Goal: Entertainment & Leisure: Consume media (video, audio)

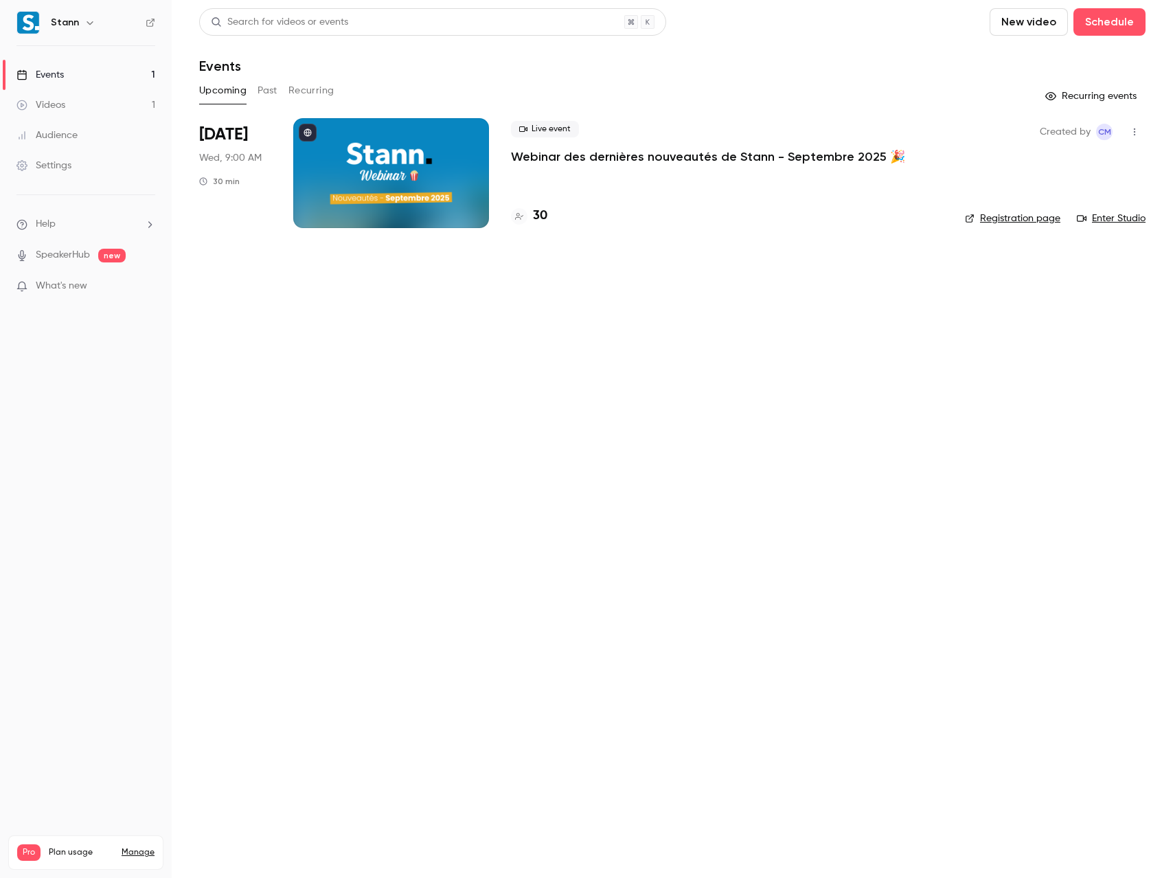
click at [60, 106] on div "Videos" at bounding box center [40, 105] width 49 height 14
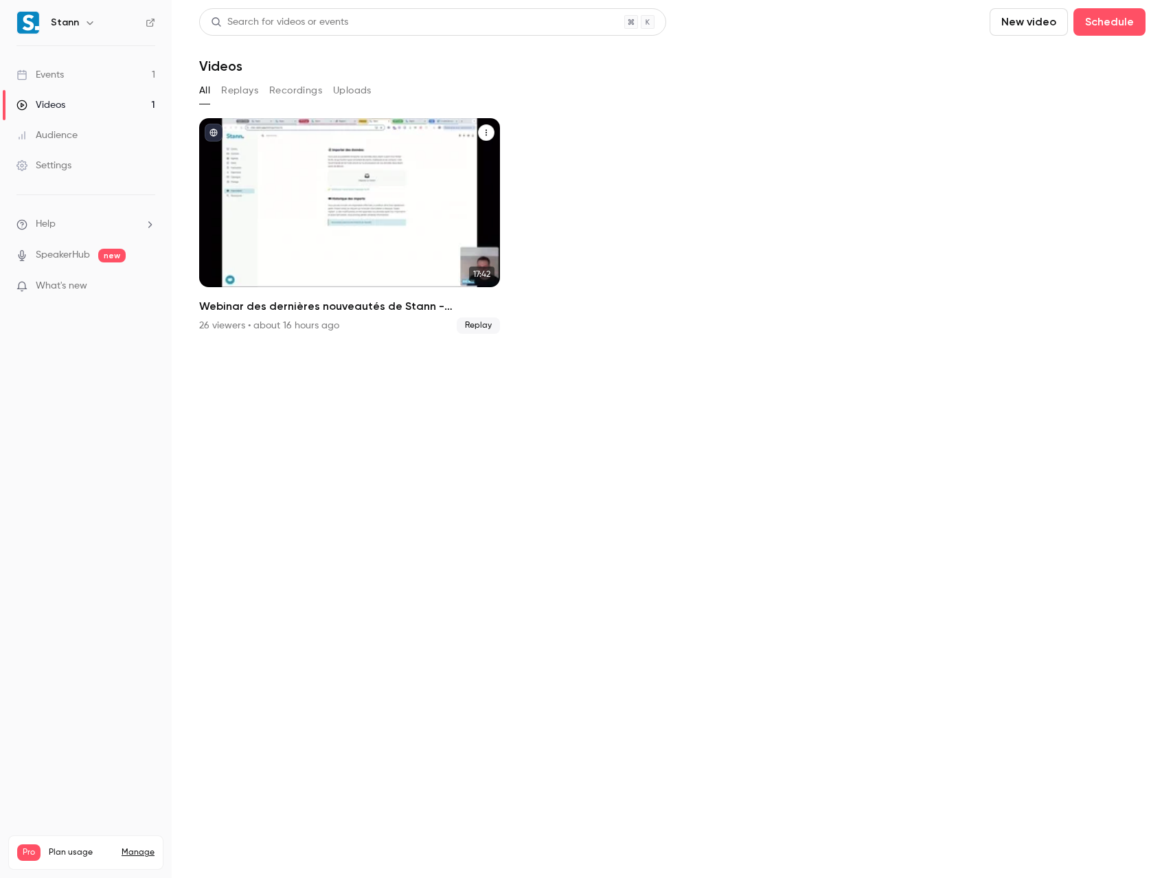
click at [352, 193] on div "Webinar des dernières nouveautés de Stann - Septembre 2025 🎉" at bounding box center [349, 202] width 301 height 169
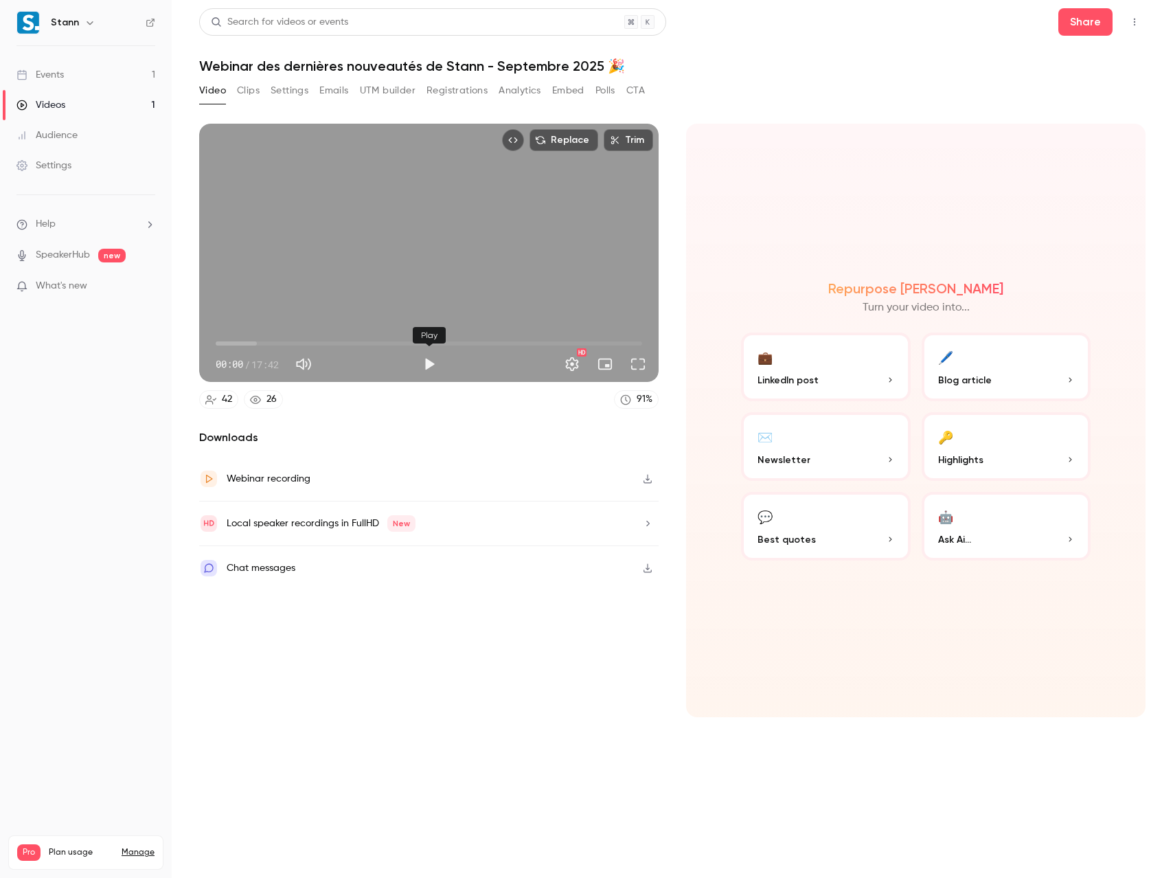
click at [427, 363] on button "Play" at bounding box center [428, 363] width 27 height 27
click at [421, 243] on div "Replace Trim 01:15 01:15 / 17:42 HD" at bounding box center [428, 253] width 459 height 258
click at [642, 365] on button "Full screen" at bounding box center [637, 363] width 27 height 27
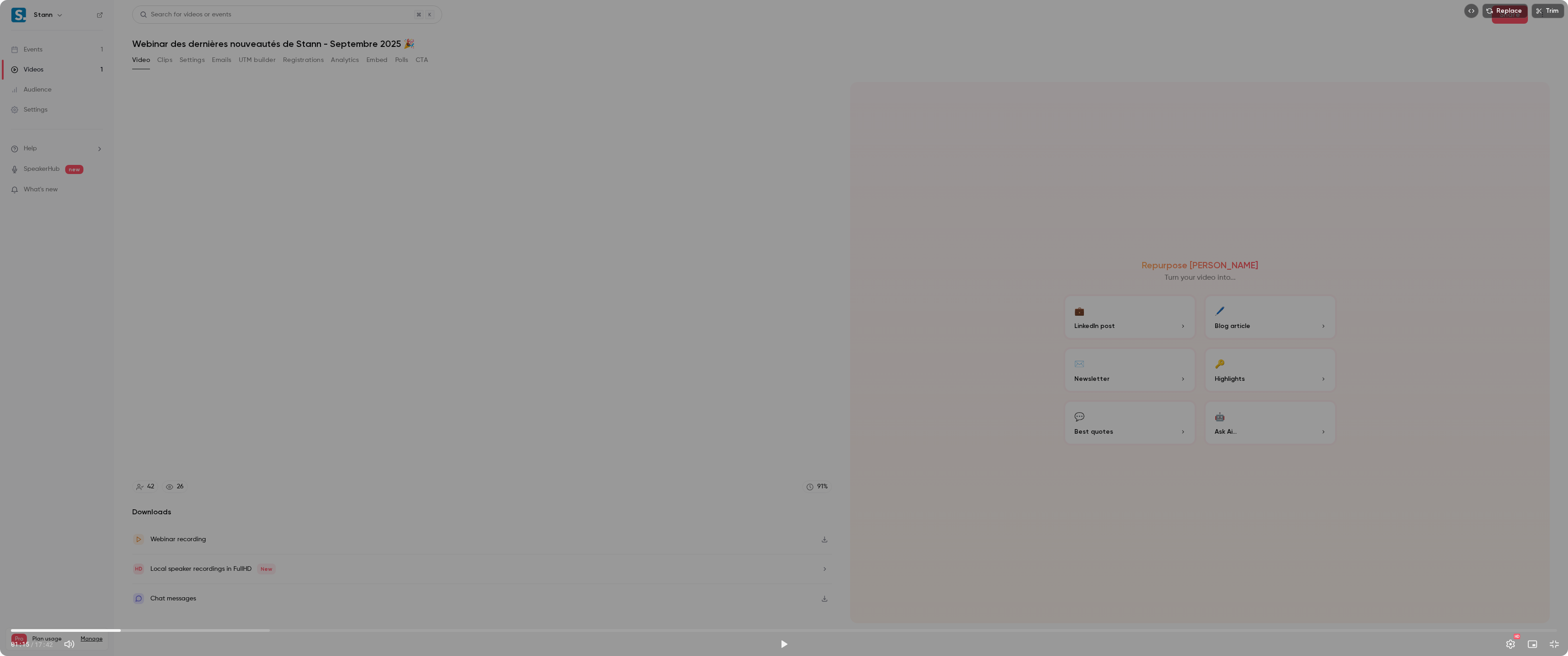
click at [761, 285] on div "Replace Trim 01:15 01:15 / 17:42 HD" at bounding box center [784, 328] width 1568 height 656
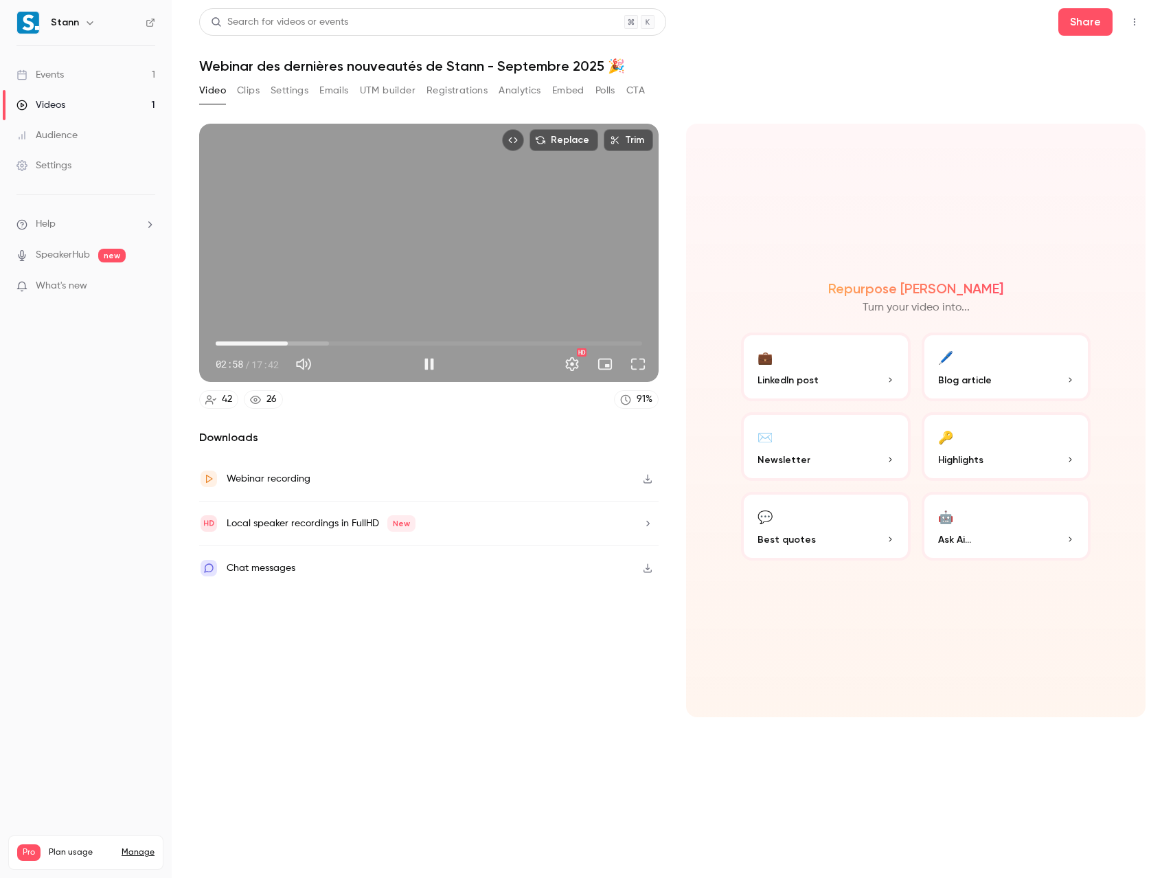
click at [443, 287] on div "Replace Trim 02:58 02:58 / 17:42 HD" at bounding box center [428, 253] width 459 height 258
click at [252, 345] on span "01:30" at bounding box center [429, 343] width 426 height 22
click at [241, 343] on span "01:30" at bounding box center [429, 343] width 426 height 22
click at [431, 363] on button "Play" at bounding box center [428, 363] width 27 height 27
click at [234, 343] on span "00:46" at bounding box center [429, 343] width 426 height 22
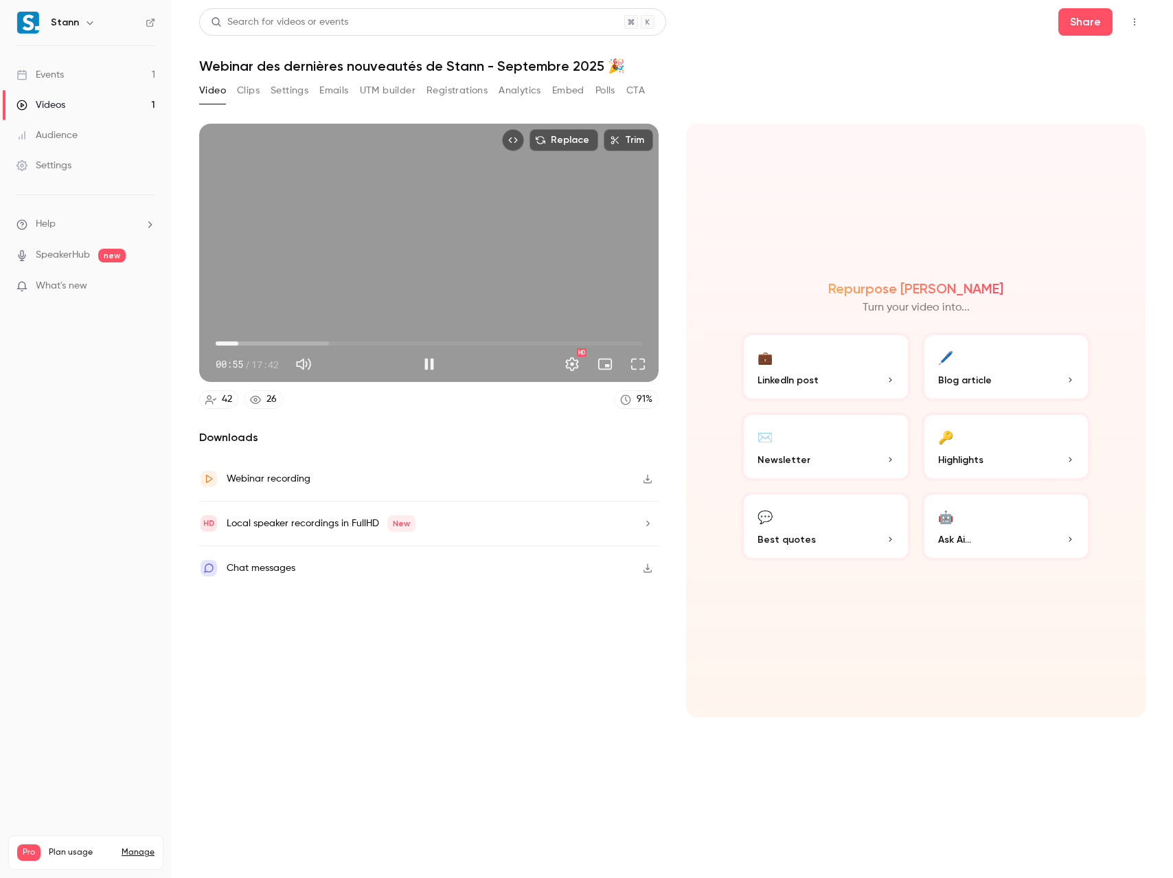
click at [413, 244] on div "Replace Trim 00:55 00:55 / 17:42 HD" at bounding box center [428, 253] width 459 height 258
click at [279, 344] on span "02:37" at bounding box center [429, 343] width 426 height 22
click at [429, 363] on button "Play" at bounding box center [428, 363] width 27 height 27
click at [413, 261] on div "Replace Trim 02:42 02:42 / 17:42 HD" at bounding box center [428, 253] width 459 height 258
click at [430, 362] on button "Play" at bounding box center [428, 363] width 27 height 27
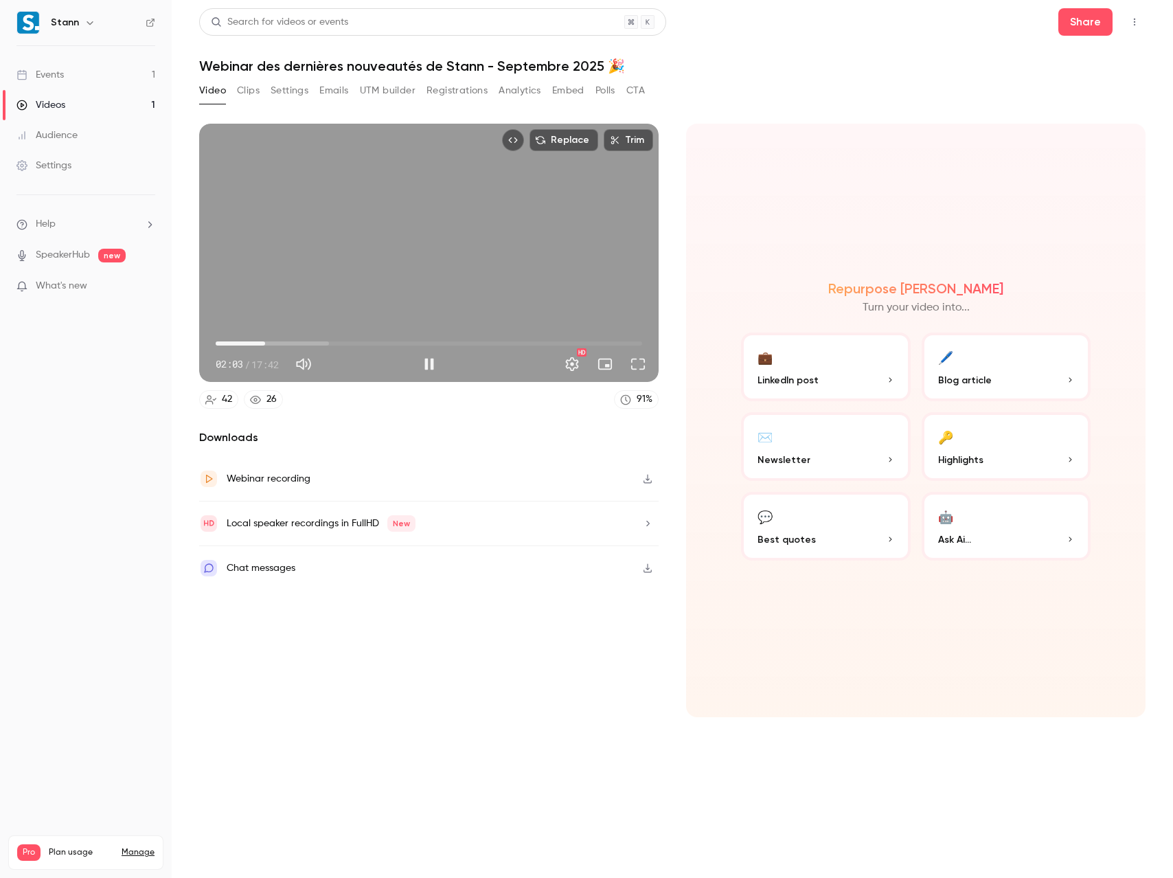
click at [265, 344] on span "02:03" at bounding box center [429, 343] width 426 height 22
click at [251, 343] on span "01:28" at bounding box center [429, 343] width 426 height 22
click at [429, 238] on div "Replace Trim 01:36 01:36 / 17:42 HD" at bounding box center [428, 253] width 459 height 258
click at [427, 247] on div "Replace Trim 01:36 01:36 / 17:42 HD" at bounding box center [428, 253] width 459 height 258
click at [415, 288] on div "Replace Trim 03:35 03:35 / 17:42 HD" at bounding box center [428, 253] width 459 height 258
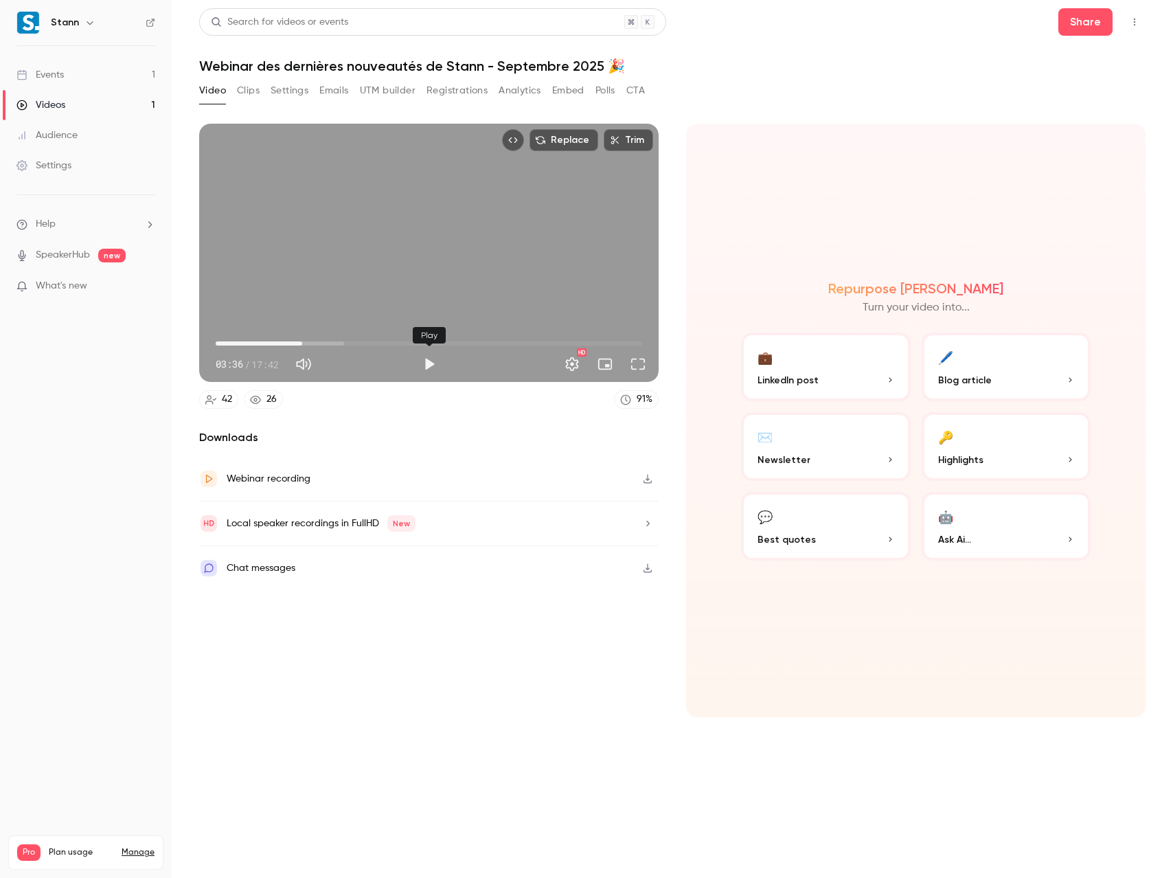
click at [426, 365] on button "Play" at bounding box center [428, 363] width 27 height 27
click at [459, 253] on div "Replace Trim 03:47 03:47 / 17:42 HD" at bounding box center [428, 253] width 459 height 258
click at [431, 362] on button "Play" at bounding box center [428, 363] width 27 height 27
click at [392, 227] on div "Replace Trim 03:59 03:59 / 17:42 HD" at bounding box center [428, 253] width 459 height 258
click at [429, 365] on button "Play" at bounding box center [428, 363] width 27 height 27
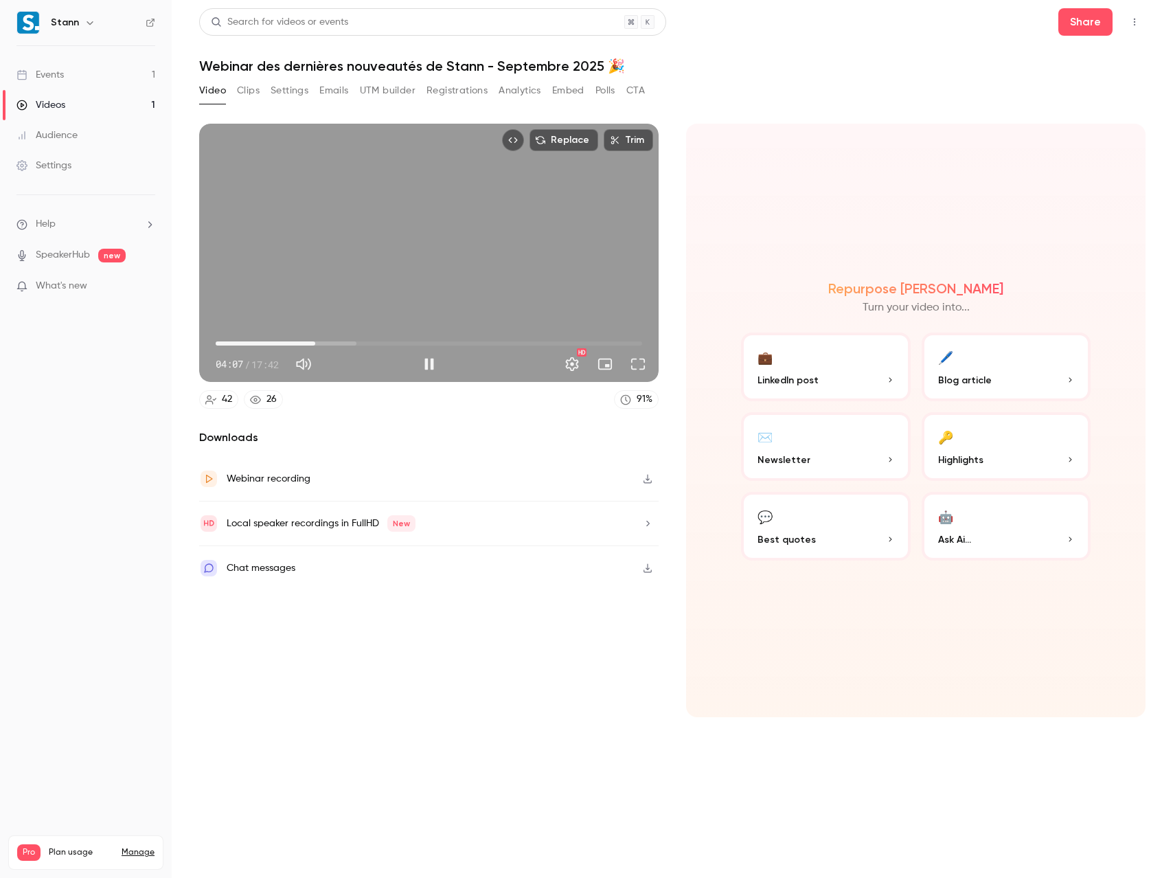
click at [538, 255] on div "Replace Trim 04:07 04:07 / 17:42 HD" at bounding box center [428, 253] width 459 height 258
click at [412, 281] on div "Replace Trim 04:07 04:07 / 17:42 HD" at bounding box center [428, 253] width 459 height 258
click at [639, 363] on button "Full screen" at bounding box center [637, 363] width 27 height 27
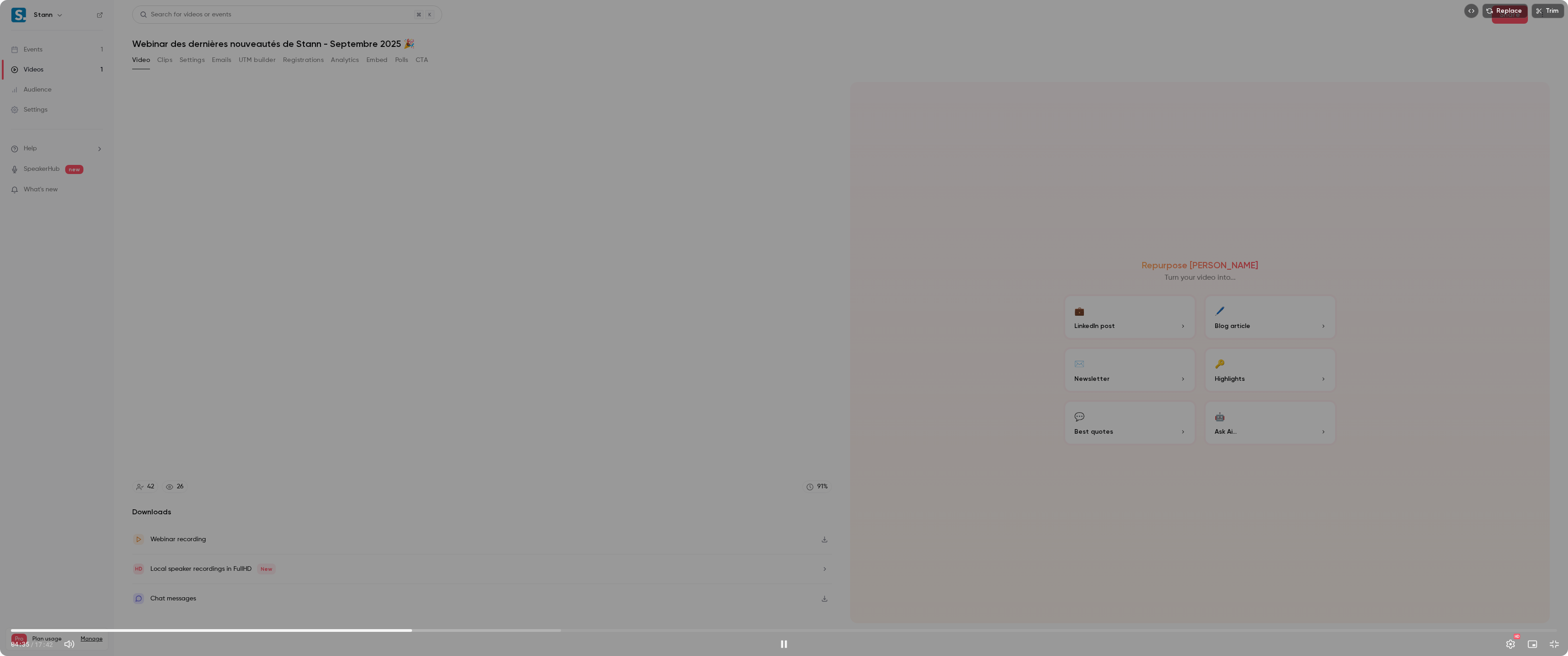
click at [778, 380] on div "Replace Trim 04:35 04:35 / 17:42 HD" at bounding box center [784, 328] width 1568 height 656
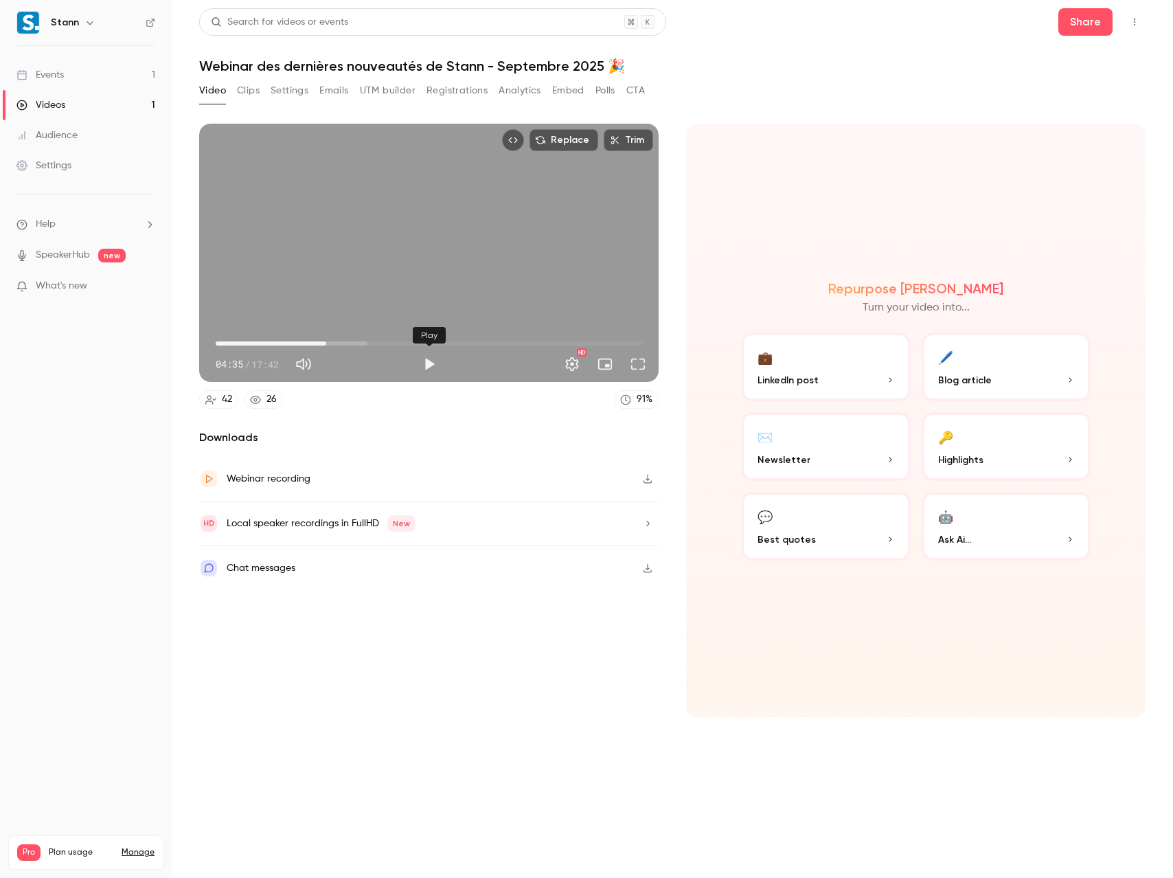
click at [429, 361] on button "Play" at bounding box center [428, 363] width 27 height 27
click at [636, 365] on button "Full screen" at bounding box center [637, 363] width 27 height 27
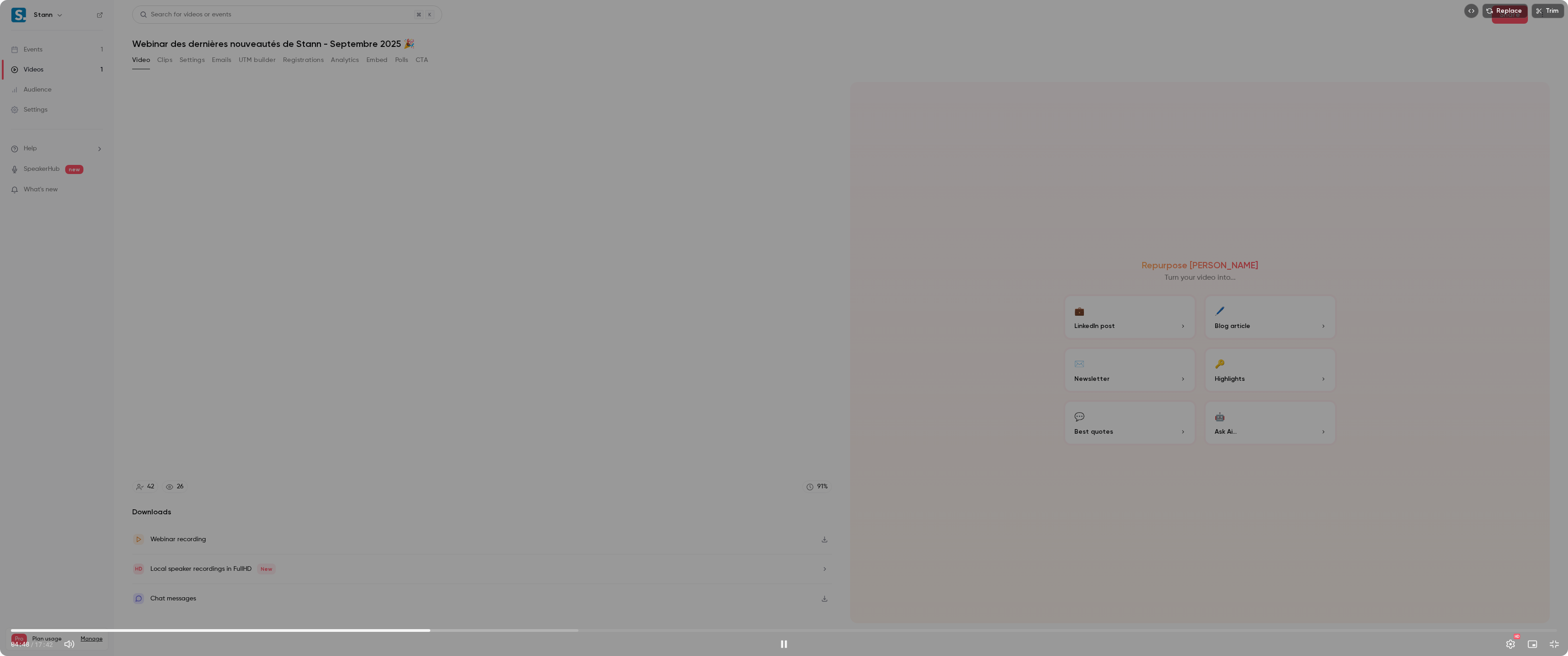
click at [774, 363] on div "Replace Trim 04:48 04:48 / 17:42 HD" at bounding box center [784, 328] width 1568 height 656
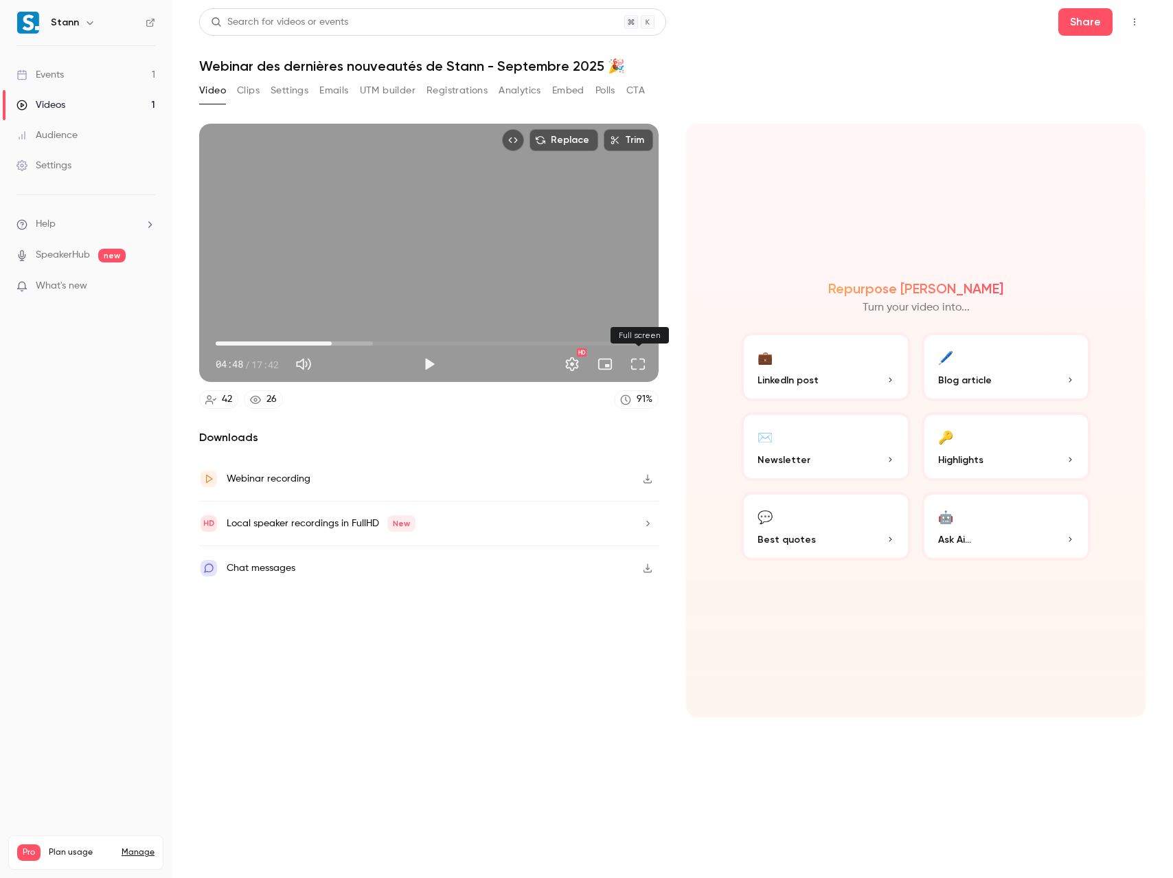
click at [635, 364] on button "Full screen" at bounding box center [637, 363] width 27 height 27
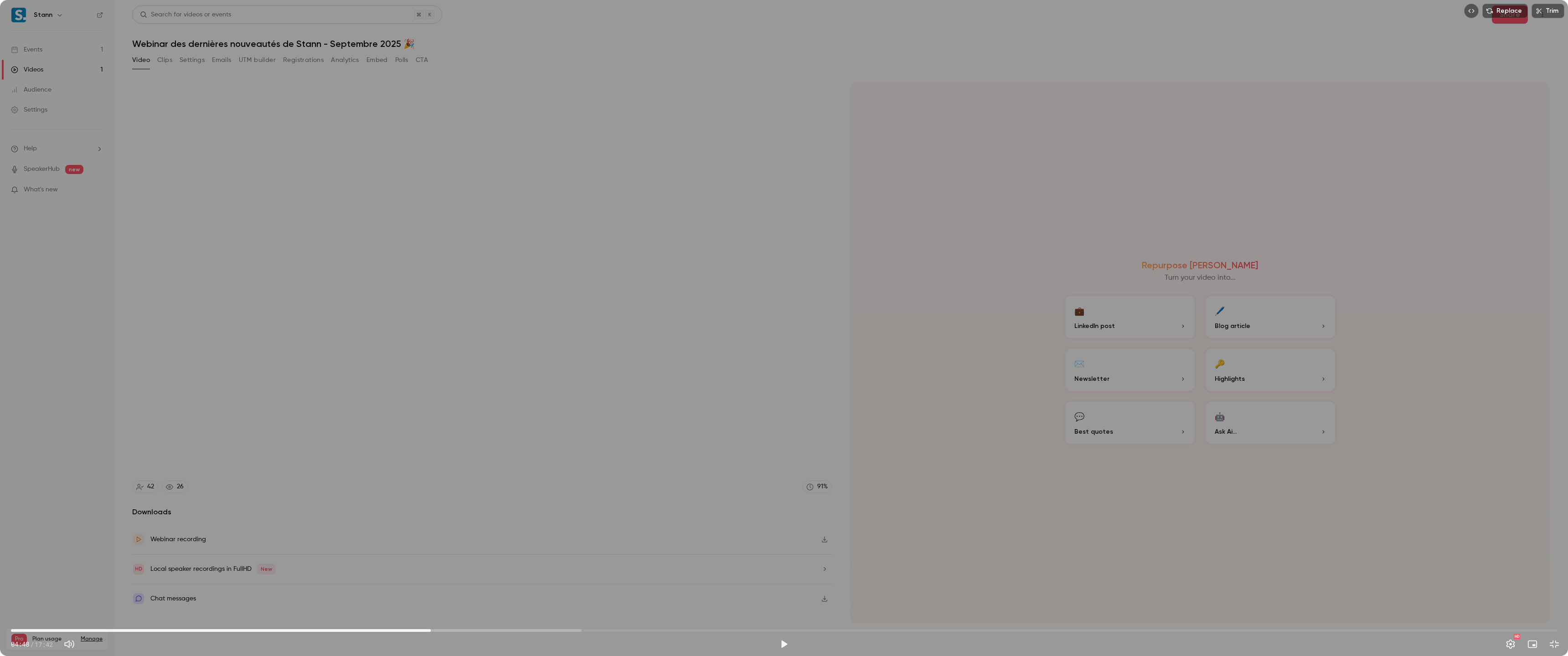
click at [629, 292] on div "Replace Trim 04:48 04:48 / 17:42 HD" at bounding box center [784, 328] width 1568 height 656
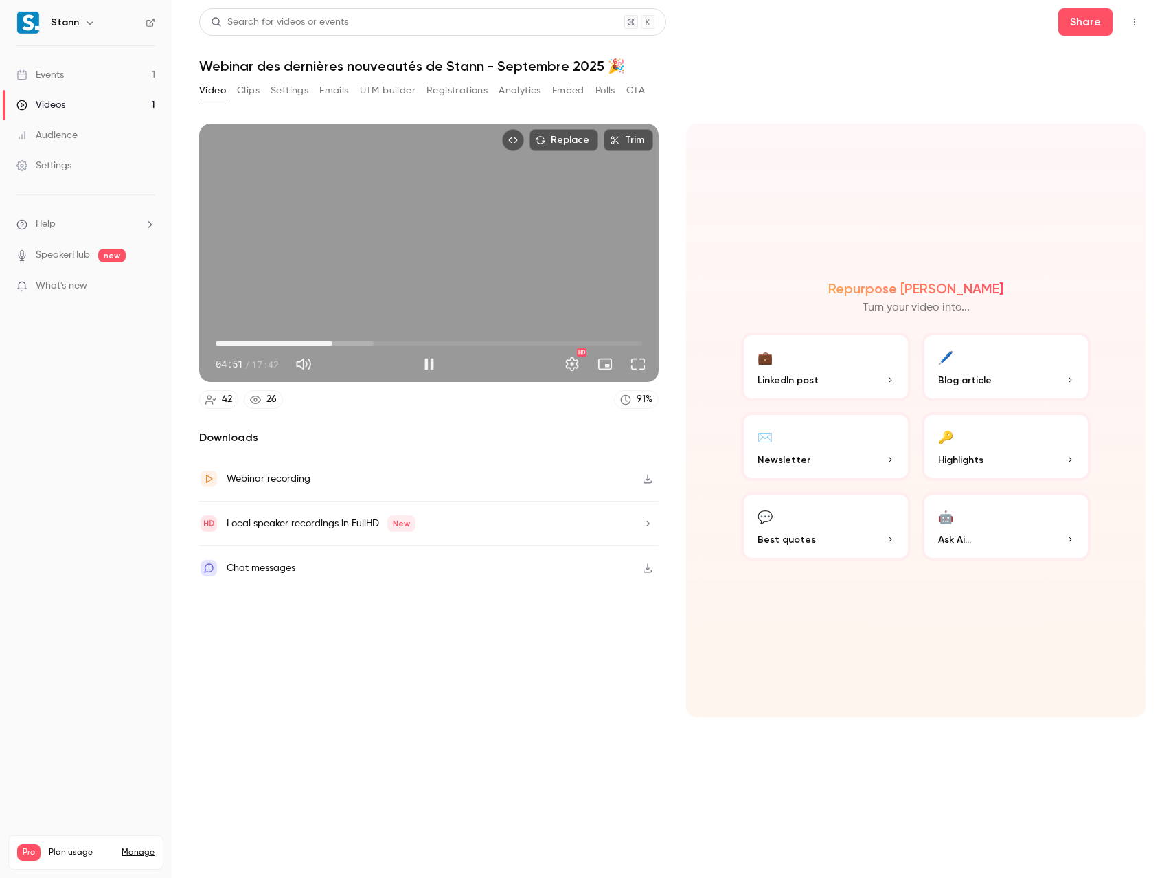
click at [481, 268] on div "Replace Trim 04:51 04:51 / 17:42 HD" at bounding box center [428, 253] width 459 height 258
click at [461, 274] on div "Replace Trim 04:51 04:51 / 17:42 HD" at bounding box center [428, 253] width 459 height 258
click at [445, 275] on div "Replace Trim 04:54 04:54 / 17:42 HD" at bounding box center [428, 253] width 459 height 258
click at [429, 364] on button "Play" at bounding box center [428, 363] width 27 height 27
click at [433, 263] on div "Replace Trim 04:59 04:59 / 17:42 HD" at bounding box center [428, 253] width 459 height 258
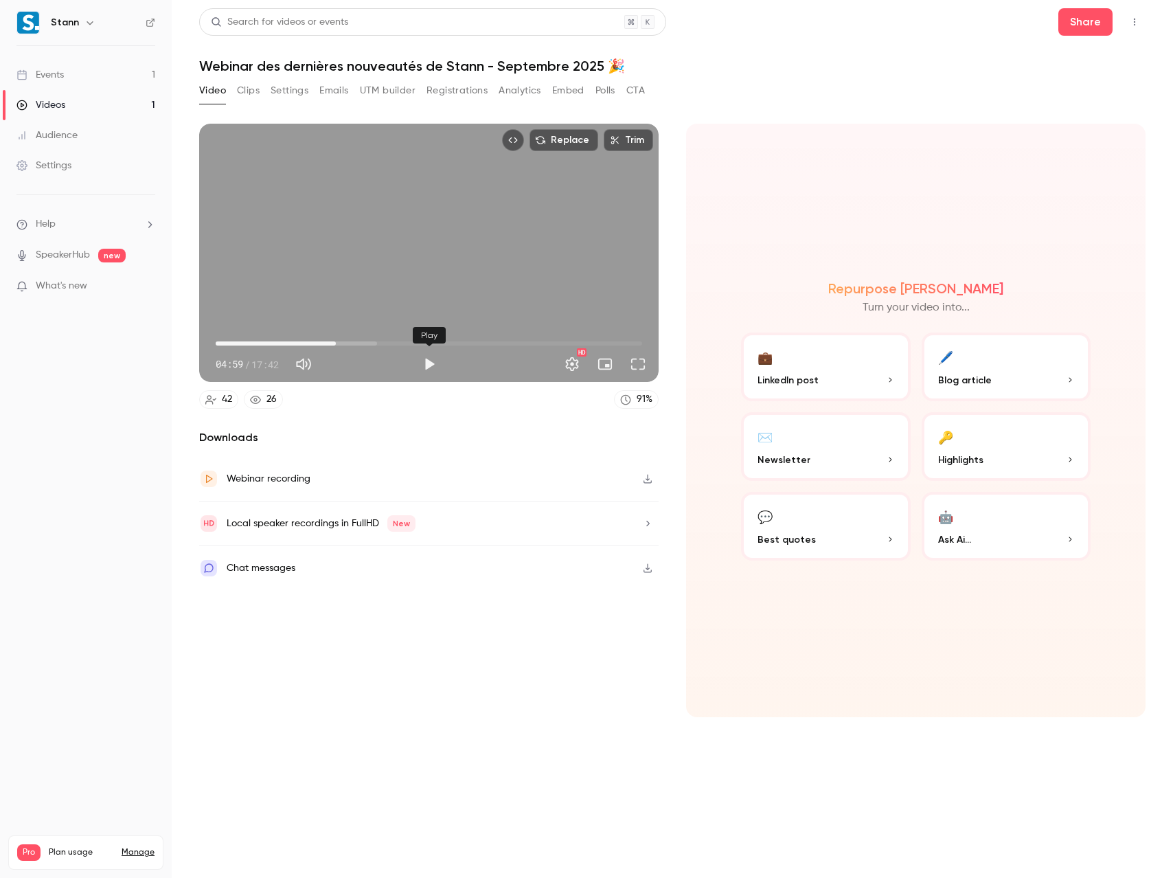
click at [431, 363] on button "Play" at bounding box center [428, 363] width 27 height 27
click at [353, 343] on span "05:42" at bounding box center [353, 343] width 4 height 4
click at [505, 248] on div "Replace Trim 05:44 05:44 / 17:42 HD" at bounding box center [428, 253] width 459 height 258
click at [338, 343] on span "05:44" at bounding box center [429, 343] width 426 height 22
click at [637, 364] on button "Full screen" at bounding box center [637, 363] width 27 height 27
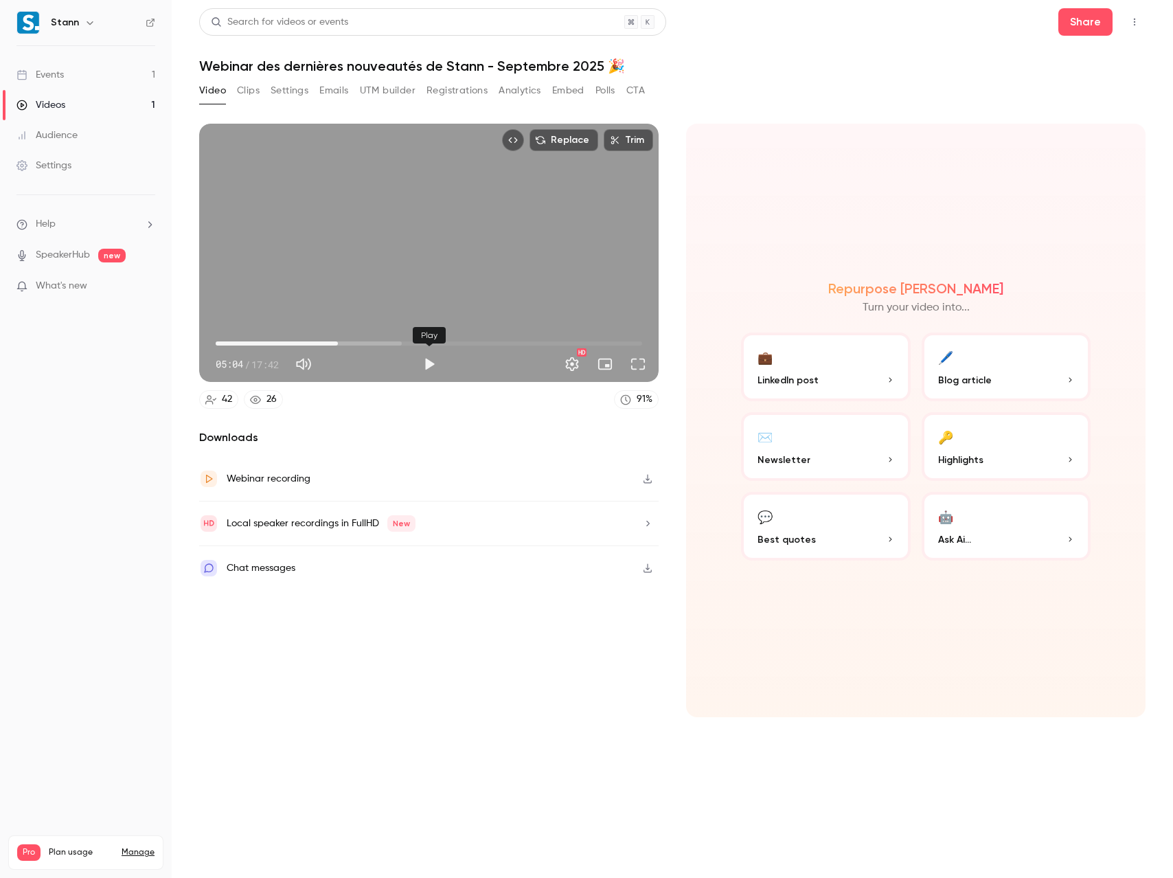
click at [426, 363] on button "Play" at bounding box center [428, 363] width 27 height 27
click at [433, 272] on div "Replace Trim 05:08 05:08 / 17:42 HD" at bounding box center [428, 253] width 459 height 258
click at [429, 364] on button "Play" at bounding box center [428, 363] width 27 height 27
click at [431, 253] on div "Replace Trim 05:10 05:10 / 17:42 HD" at bounding box center [428, 253] width 459 height 258
click at [427, 363] on button "Play" at bounding box center [428, 363] width 27 height 27
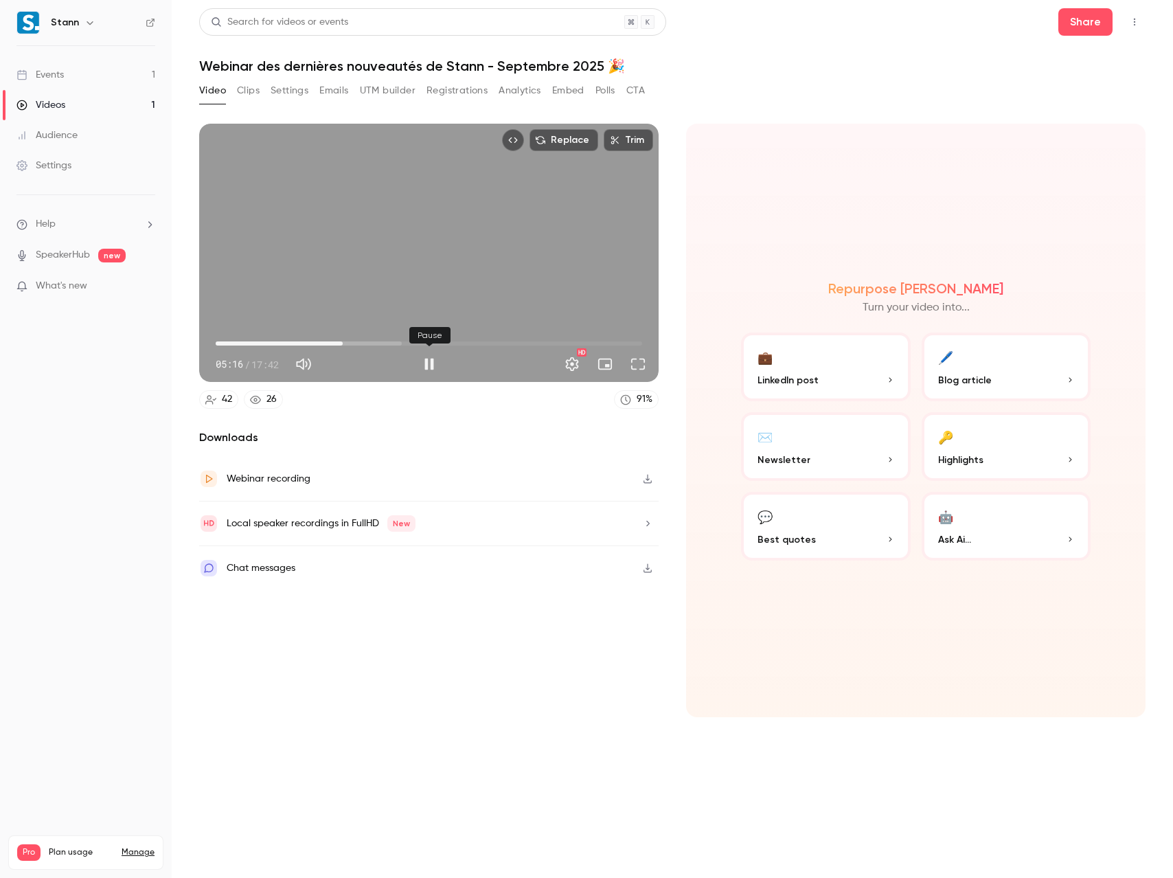
click at [426, 367] on button "Pause" at bounding box center [428, 363] width 27 height 27
click at [426, 365] on button "Play" at bounding box center [428, 363] width 27 height 27
click at [632, 361] on button "Full screen" at bounding box center [637, 363] width 27 height 27
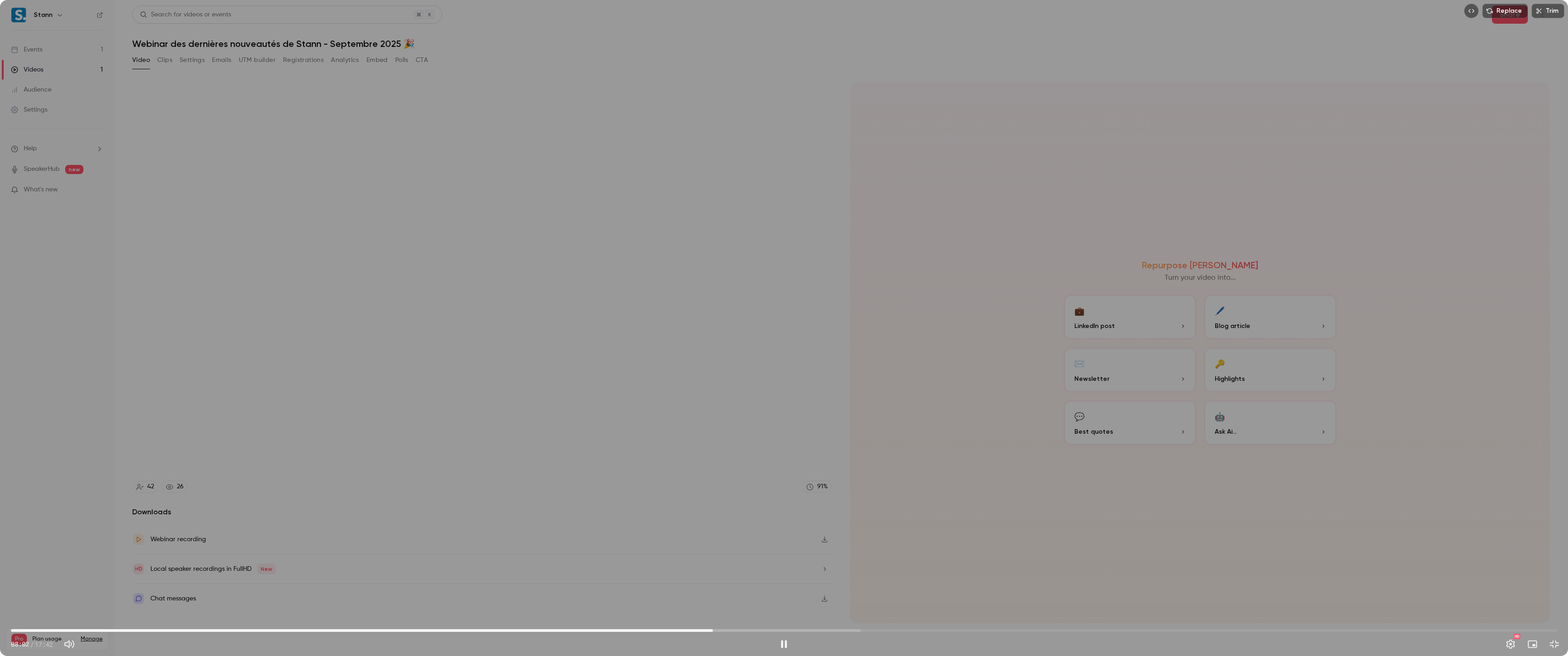
click at [703, 325] on div "Replace Trim 08:02 08:02 / 17:42 HD" at bounding box center [784, 328] width 1568 height 656
click at [778, 300] on div "Replace Trim 08:02 08:02 / 17:42 HD" at bounding box center [784, 328] width 1568 height 656
click at [713, 582] on span "08:20" at bounding box center [784, 631] width 1546 height 15
click at [750, 490] on div "Replace Trim 08:03 08:03 / 17:42 HD" at bounding box center [784, 328] width 1568 height 656
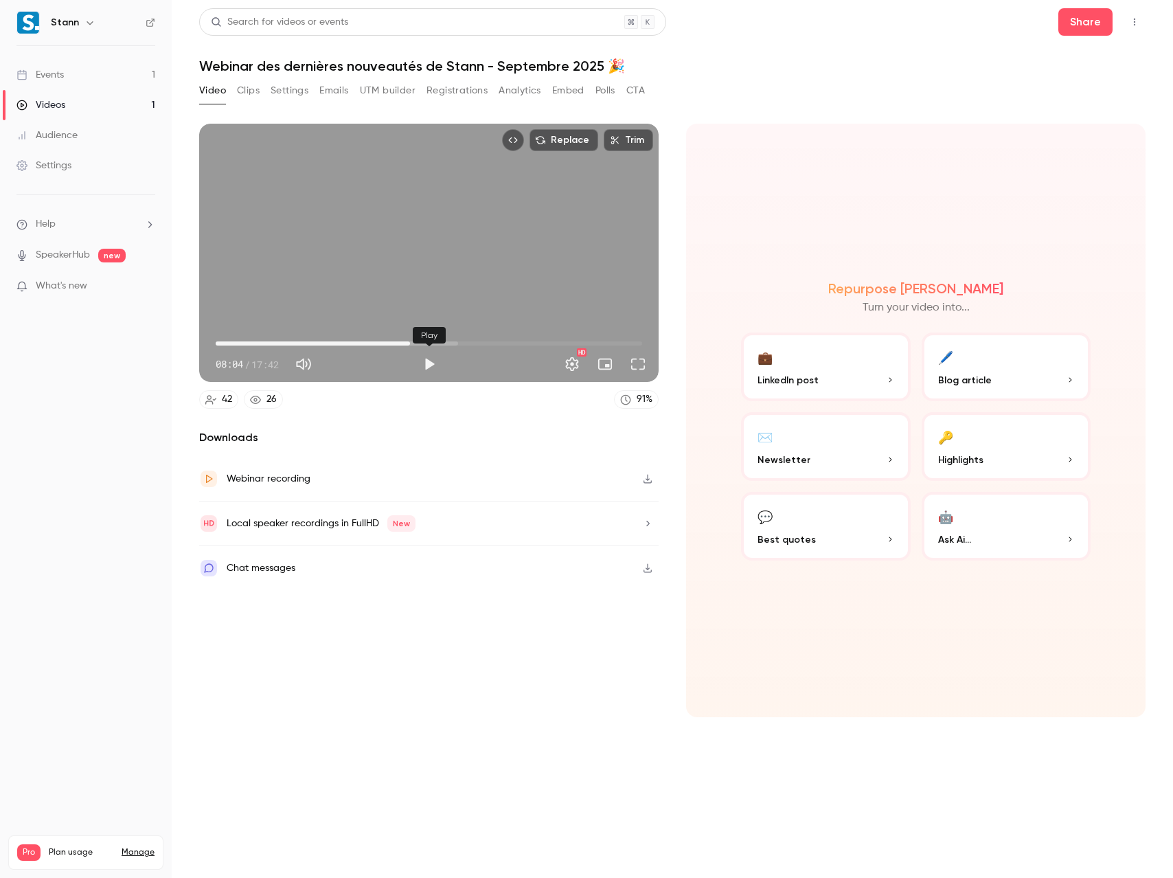
click at [428, 365] on button "Play" at bounding box center [428, 363] width 27 height 27
click at [632, 365] on button "Full screen" at bounding box center [637, 363] width 27 height 27
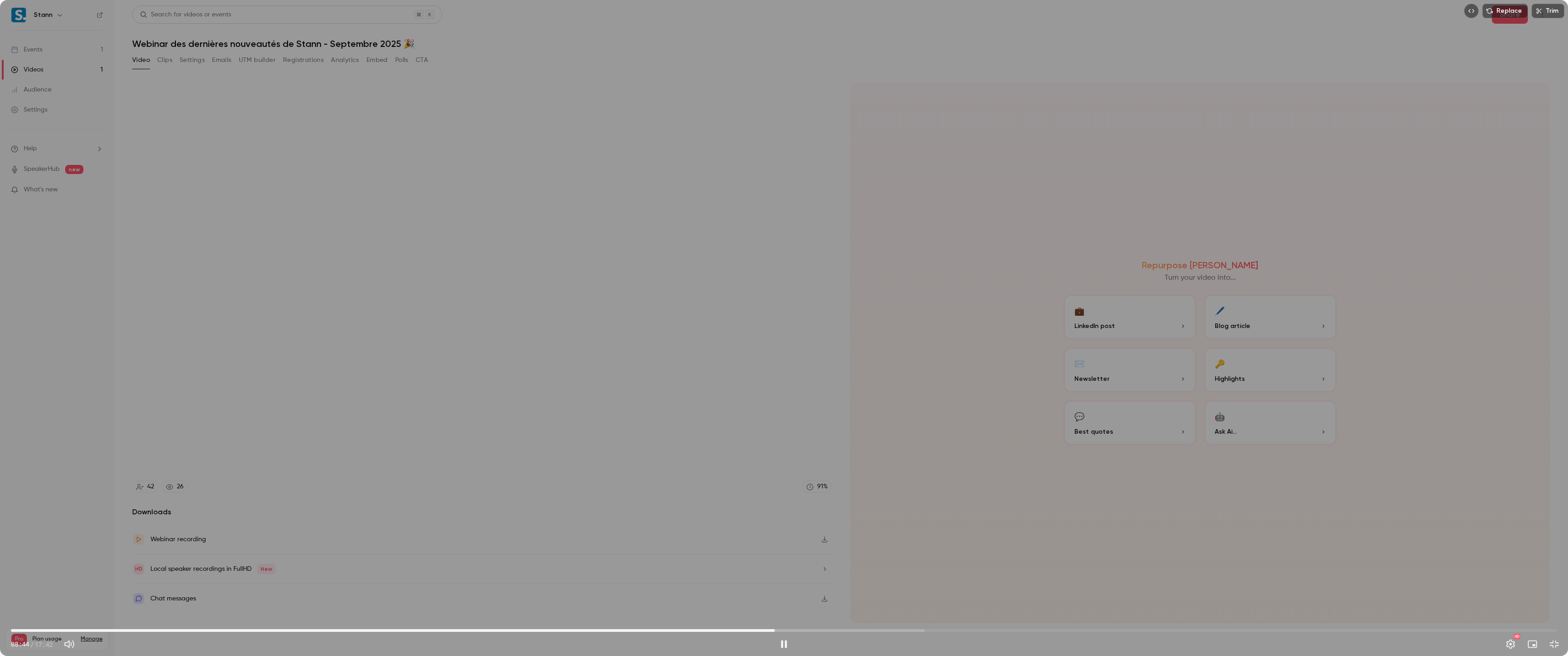
click at [647, 247] on div "Replace Trim 08:44 08:44 / 17:42 HD" at bounding box center [784, 328] width 1568 height 656
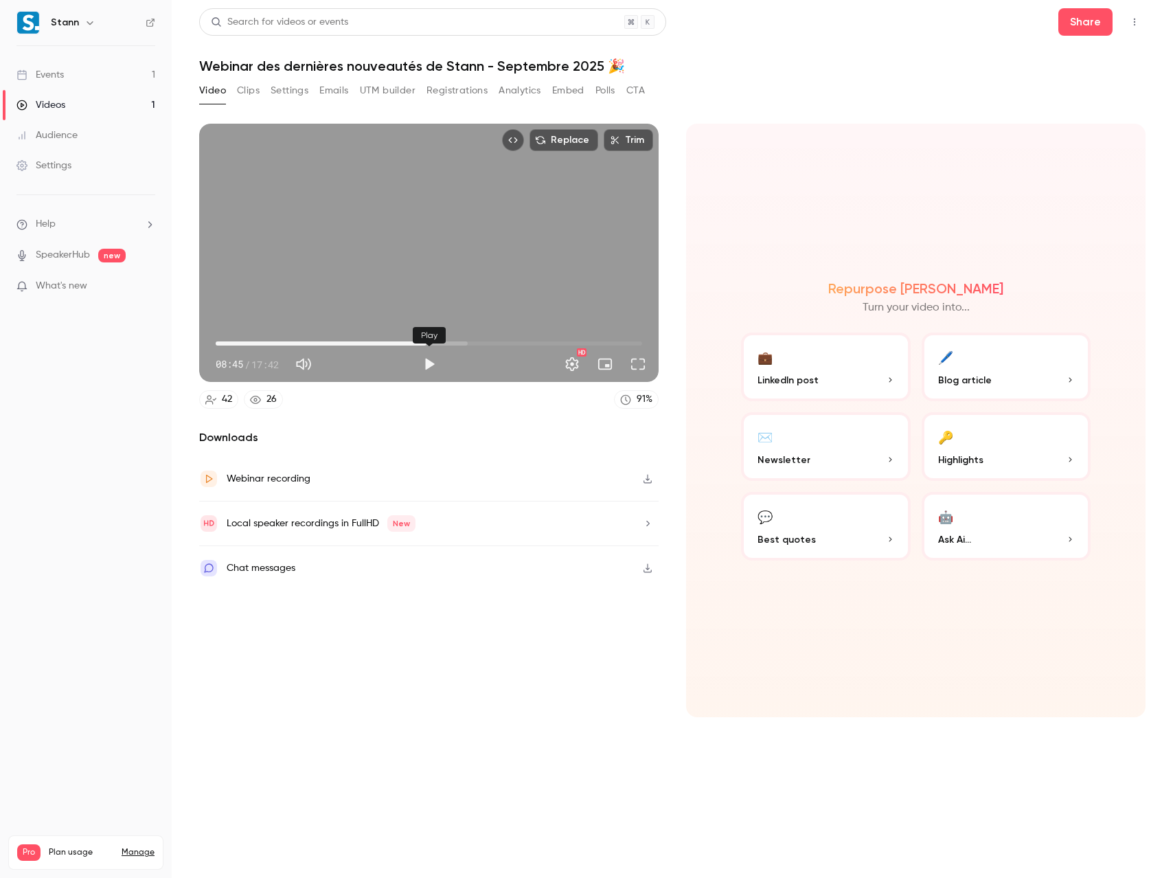
click at [428, 364] on button "Play" at bounding box center [428, 363] width 27 height 27
click at [434, 253] on div "Replace Trim 08:47 08:47 / 17:42 HD" at bounding box center [428, 253] width 459 height 258
click at [429, 366] on button "Play" at bounding box center [428, 363] width 27 height 27
click at [429, 366] on button "Pause" at bounding box center [428, 363] width 27 height 27
click at [429, 366] on button "Play" at bounding box center [428, 363] width 27 height 27
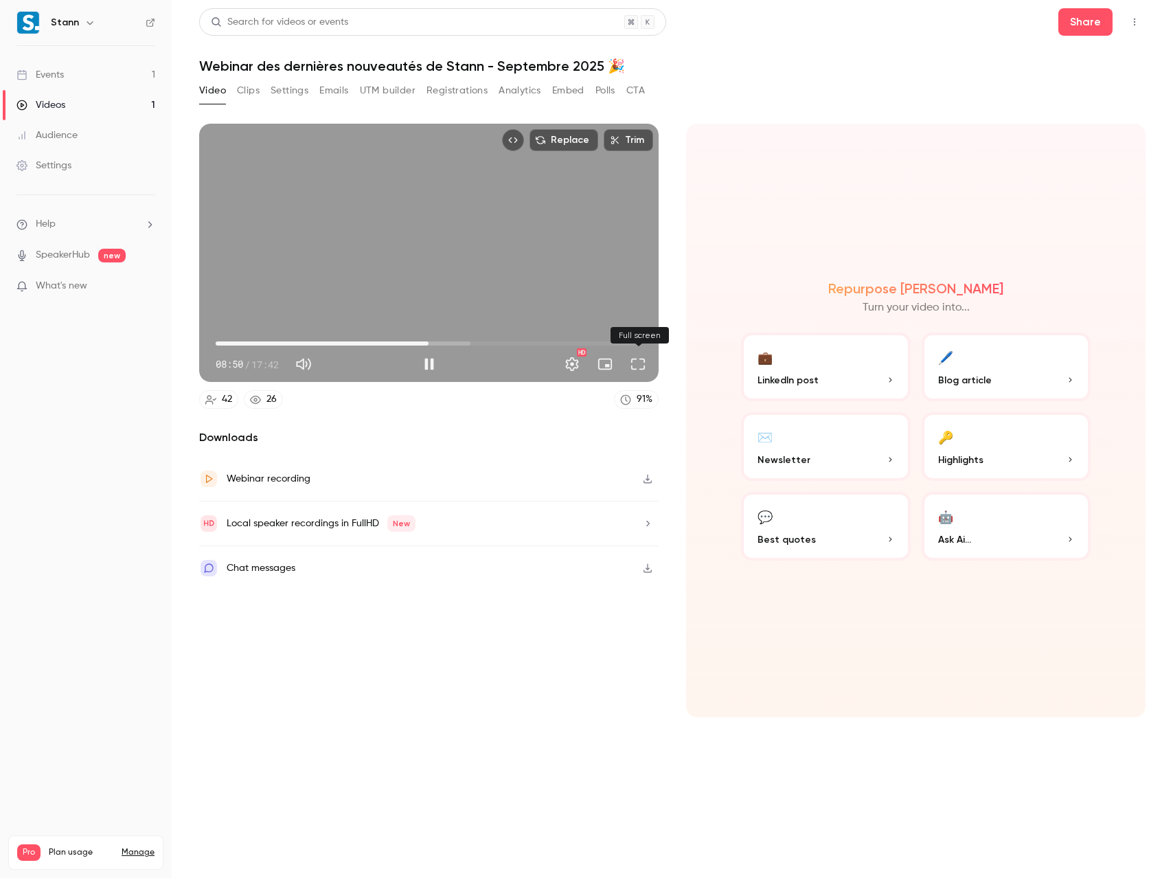
click at [637, 362] on button "Full screen" at bounding box center [637, 363] width 27 height 27
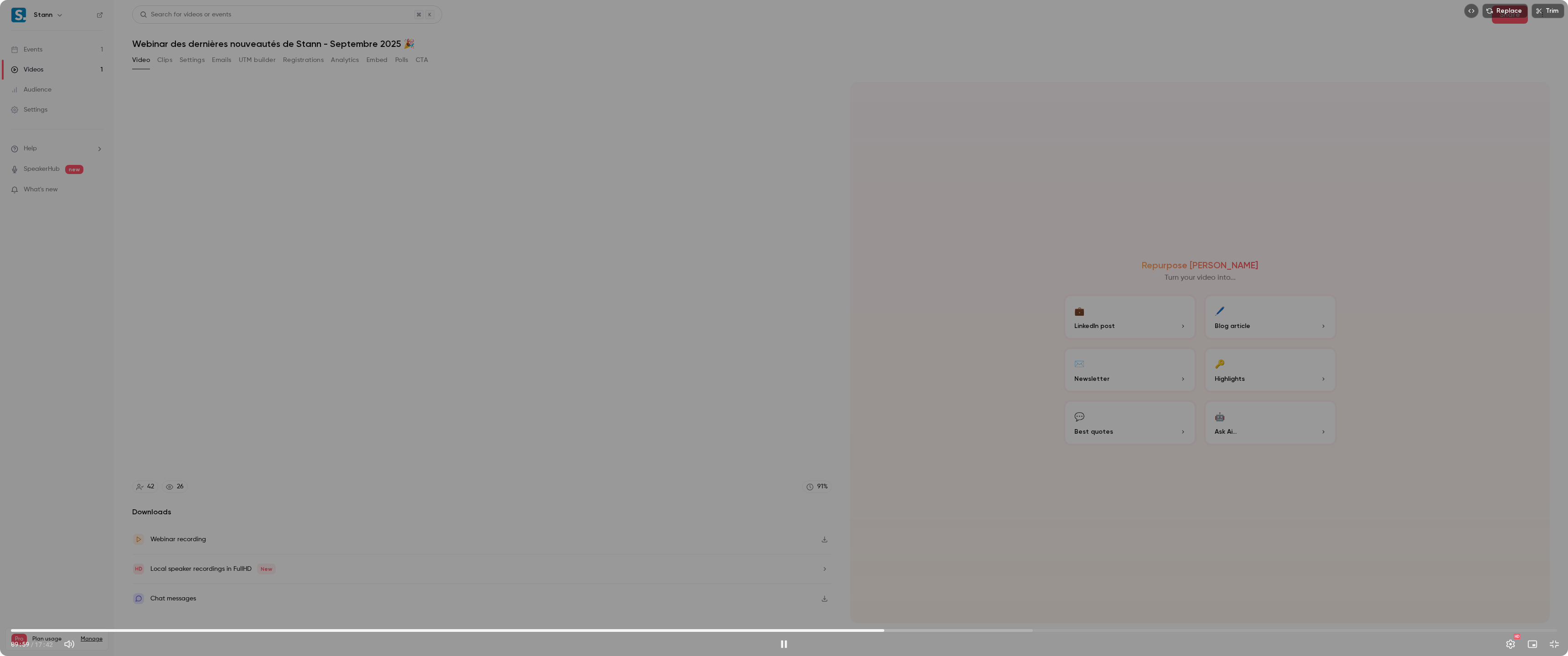
click at [662, 340] on div "Replace Trim 09:59 09:59 / 17:42 HD" at bounding box center [784, 328] width 1568 height 656
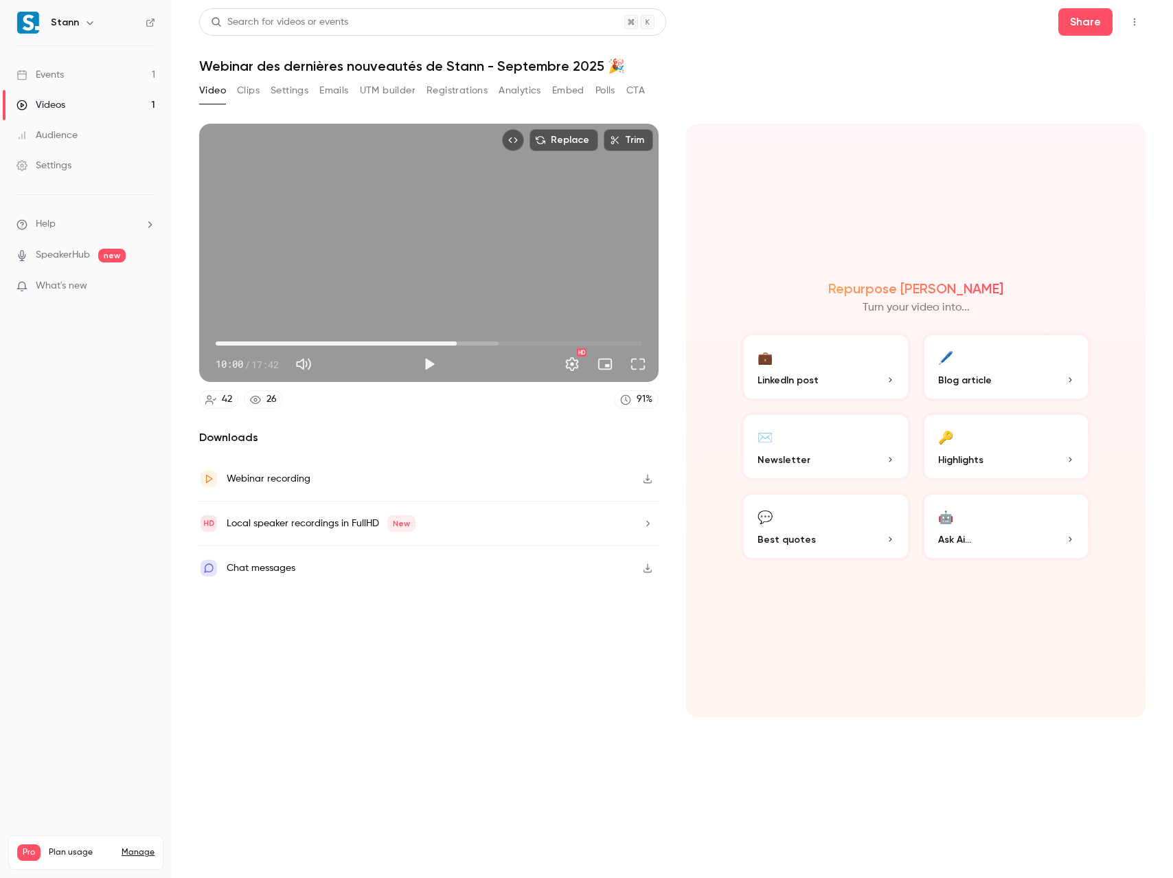
click at [407, 346] on span "10:00" at bounding box center [429, 343] width 426 height 22
click at [433, 367] on button "Play" at bounding box center [428, 363] width 27 height 27
click at [418, 344] on span "08:00" at bounding box center [429, 343] width 426 height 22
click at [424, 343] on span "08:39" at bounding box center [429, 343] width 426 height 22
click at [433, 345] on span "08:40" at bounding box center [429, 343] width 426 height 22
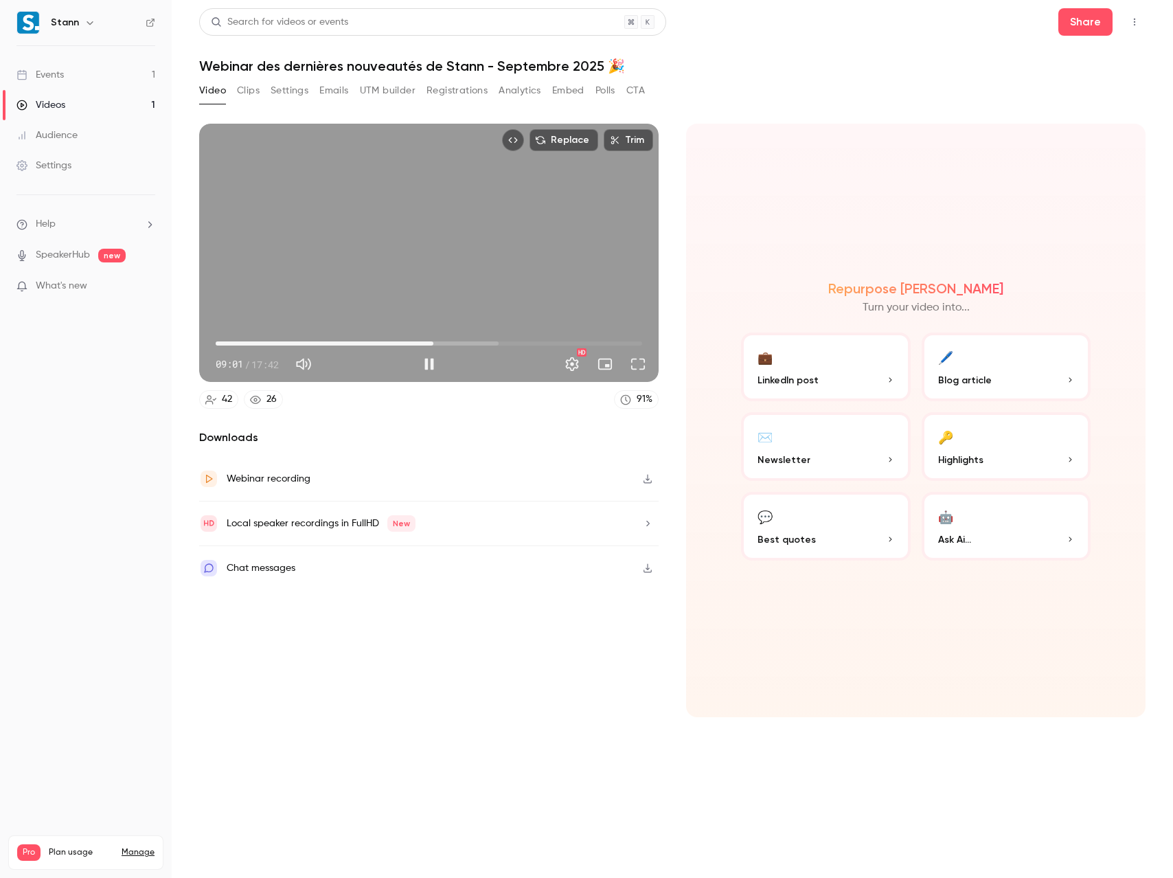
click at [431, 344] on span "09:01" at bounding box center [433, 343] width 4 height 4
click at [428, 343] on span "08:52" at bounding box center [430, 343] width 4 height 4
click at [451, 252] on div "Replace Trim 09:23 09:23 / 17:42 HD" at bounding box center [428, 253] width 459 height 258
click at [429, 345] on span "09:23" at bounding box center [429, 343] width 426 height 22
click at [429, 363] on button "Play" at bounding box center [428, 363] width 27 height 27
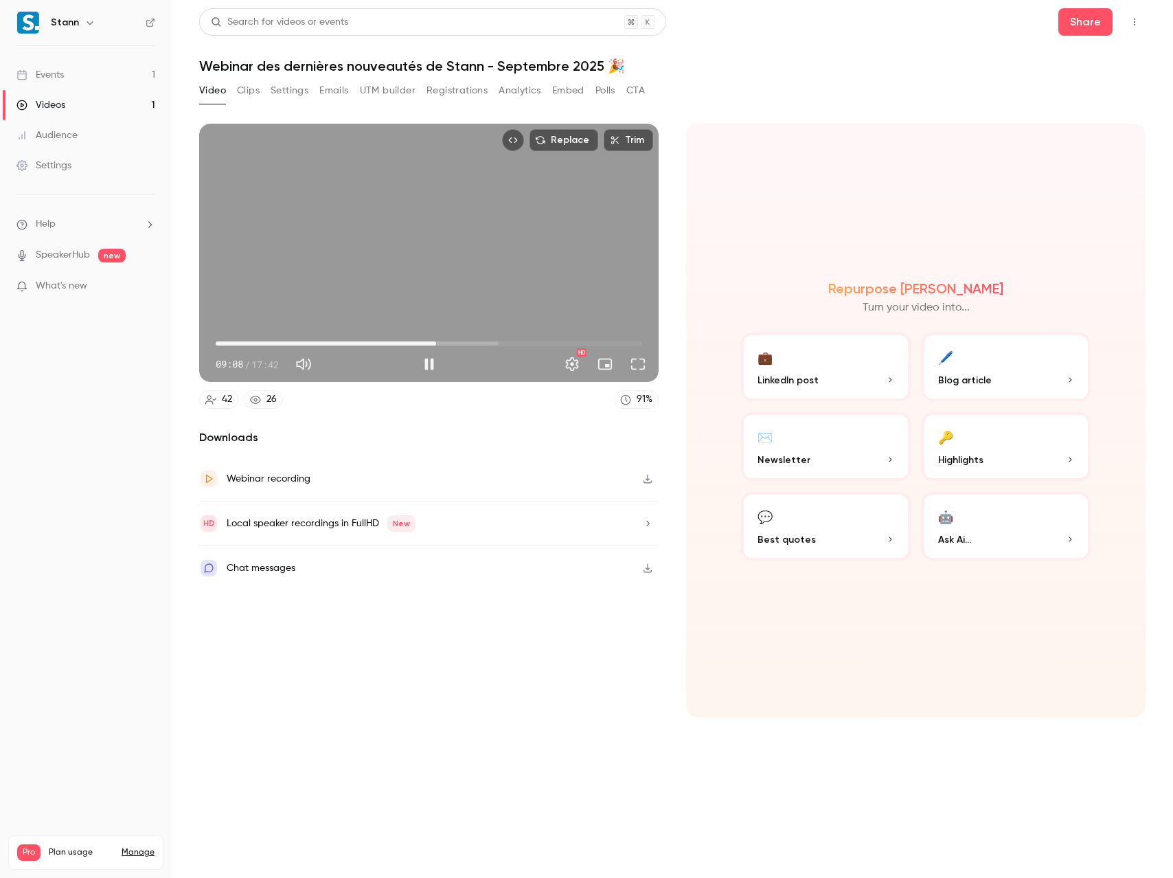
click at [420, 282] on div "Replace Trim 09:08 09:08 / 17:42 HD" at bounding box center [428, 253] width 459 height 258
type input "*****"
click at [448, 343] on span "00:00" at bounding box center [429, 343] width 426 height 22
click at [411, 343] on span "09:38" at bounding box center [429, 343] width 426 height 22
click at [423, 345] on div "Play" at bounding box center [429, 335] width 33 height 30
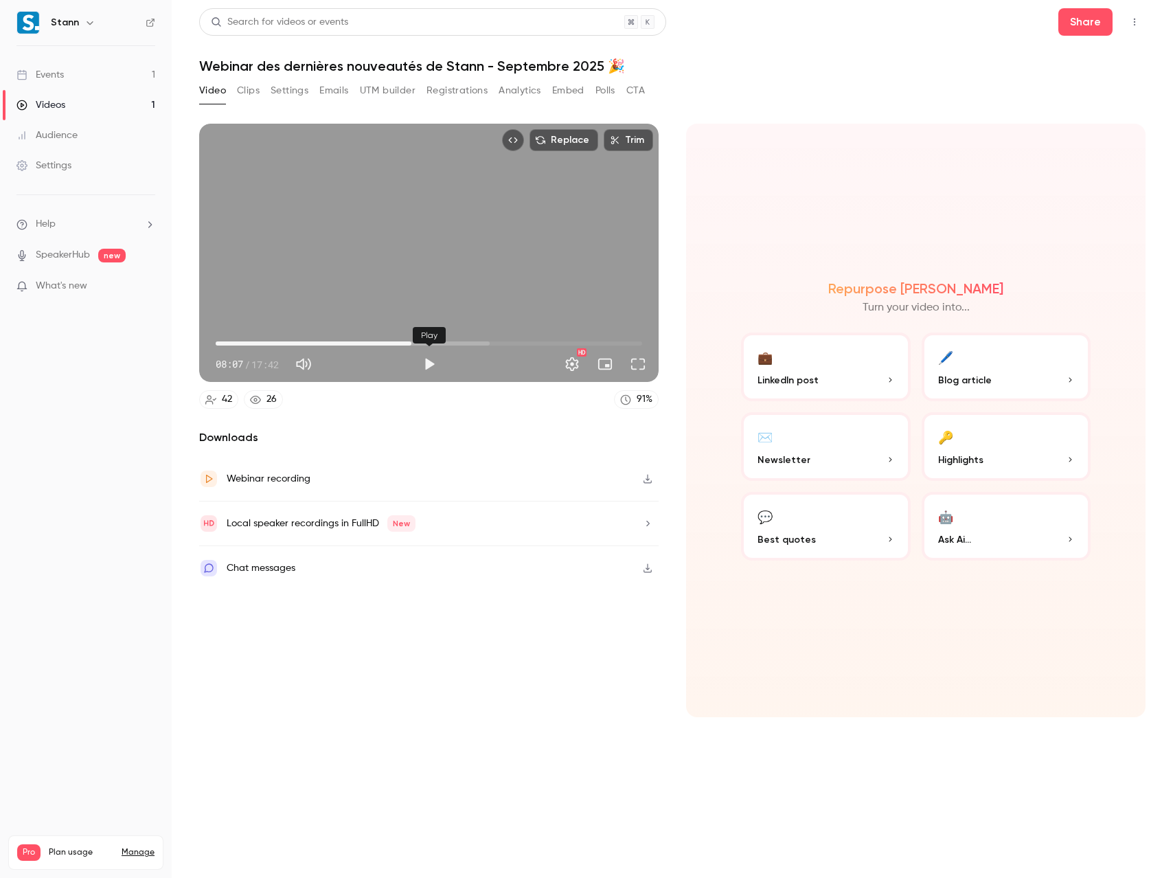
click at [418, 343] on div "Play" at bounding box center [429, 335] width 33 height 30
click at [424, 359] on button "Play" at bounding box center [428, 363] width 27 height 27
click at [437, 343] on span "09:12" at bounding box center [429, 343] width 426 height 22
click at [431, 362] on button "Pause" at bounding box center [428, 363] width 27 height 27
click at [426, 344] on span "09:14" at bounding box center [429, 343] width 426 height 22
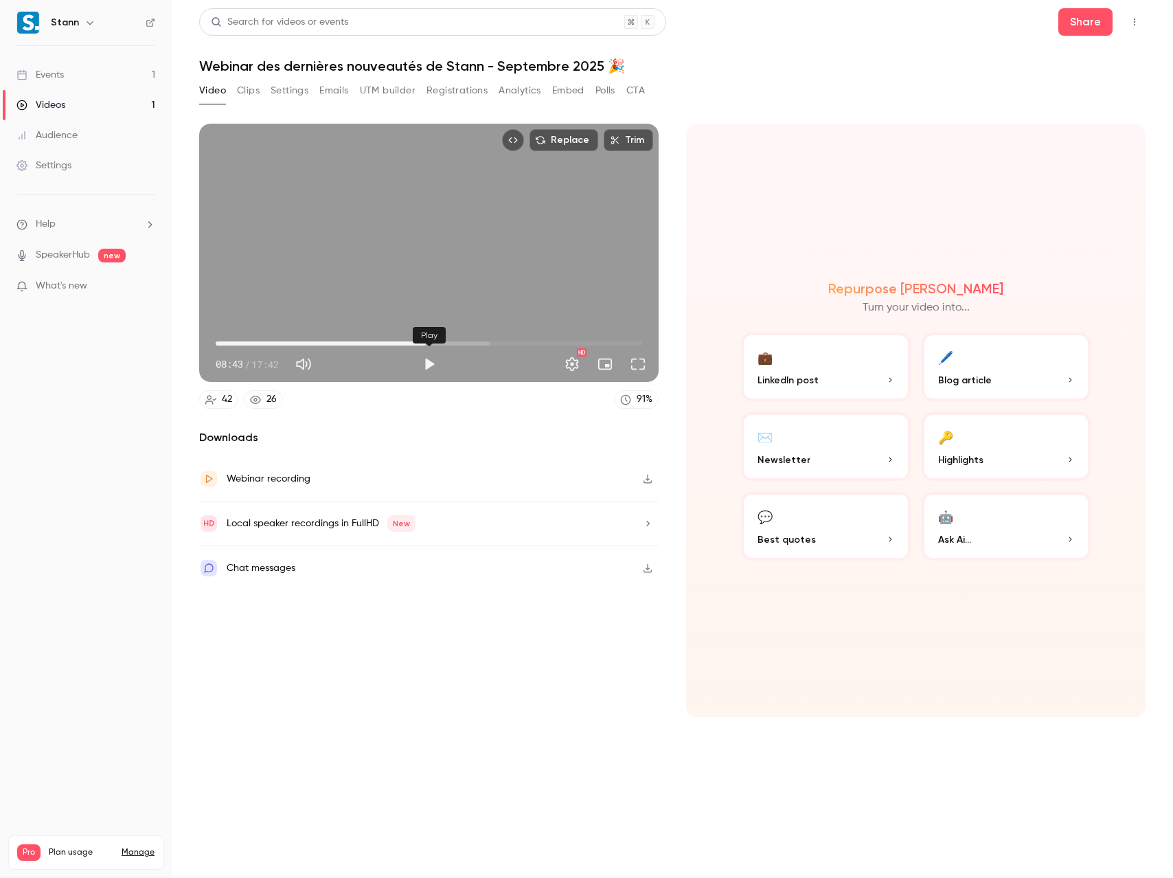
click at [429, 360] on button "Play" at bounding box center [428, 363] width 27 height 27
click at [427, 363] on button "Pause" at bounding box center [428, 363] width 27 height 27
click at [429, 365] on button "Play" at bounding box center [428, 363] width 27 height 27
click at [429, 365] on button "Pause" at bounding box center [428, 363] width 27 height 27
click at [429, 365] on button "Play" at bounding box center [428, 363] width 27 height 27
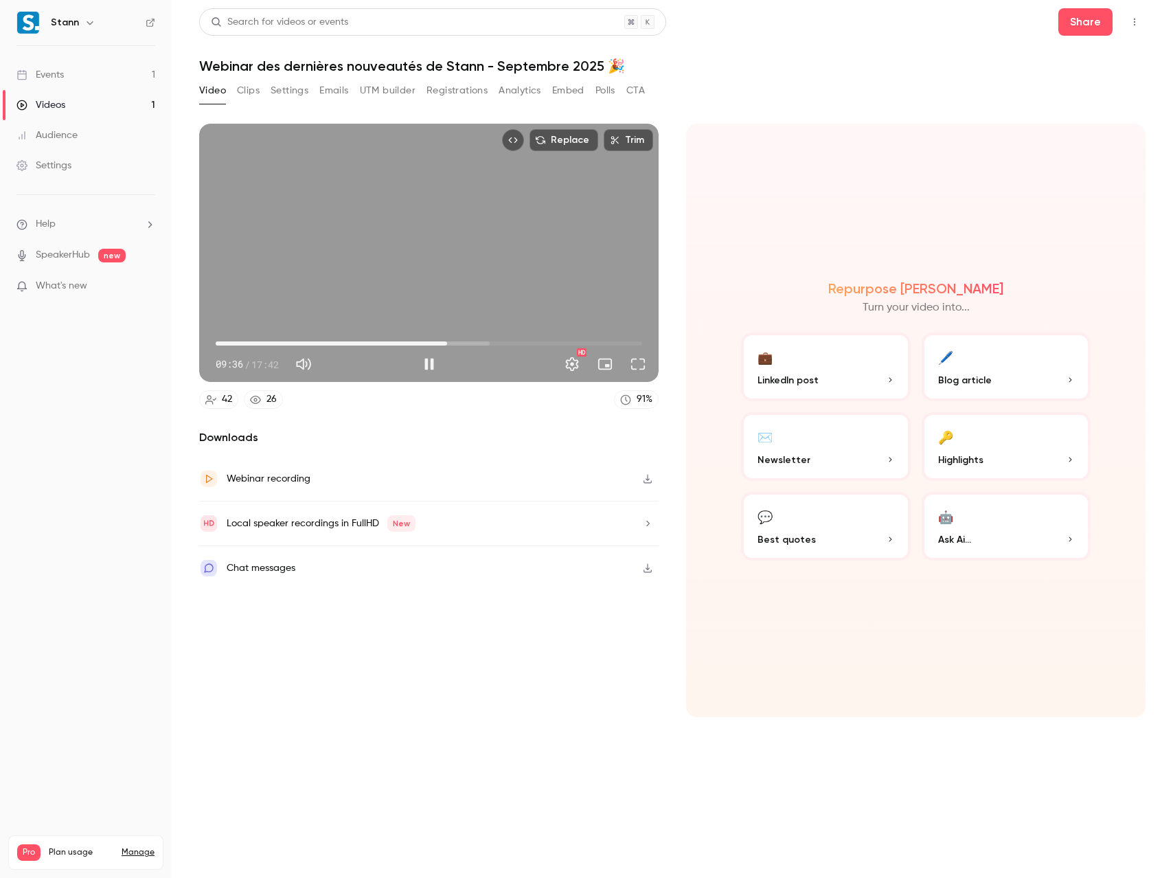
click at [463, 284] on div "Replace Trim 09:36 09:36 / 17:42 HD" at bounding box center [428, 253] width 459 height 258
click at [444, 273] on div "Replace Trim 09:36 09:36 / 17:42 HD" at bounding box center [428, 253] width 459 height 258
click at [428, 363] on button "Play" at bounding box center [428, 363] width 27 height 27
click at [449, 265] on div "Replace Trim 09:39 09:39 / 17:42 HD" at bounding box center [428, 253] width 459 height 258
click at [442, 306] on div "Replace Trim 09:39 09:39 / 17:42 HD" at bounding box center [428, 253] width 459 height 258
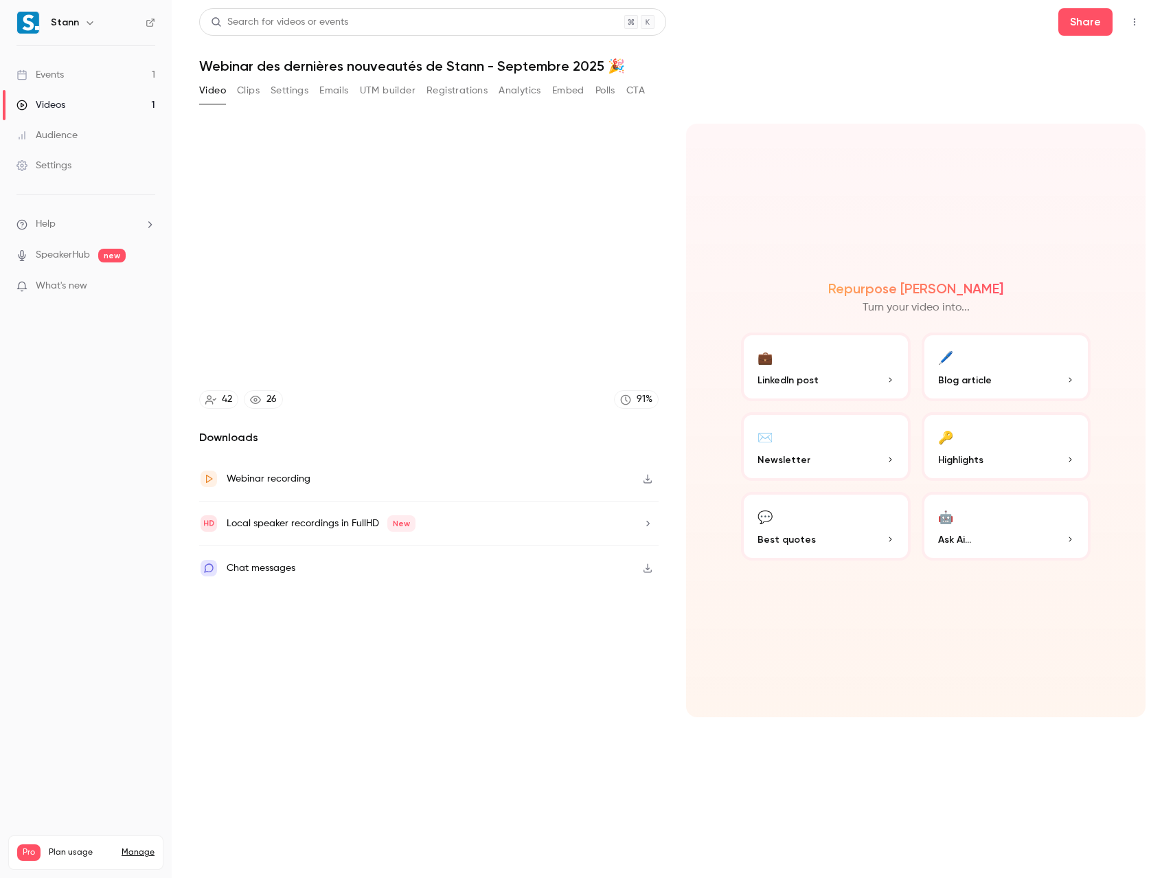
click at [440, 291] on video at bounding box center [428, 253] width 459 height 258
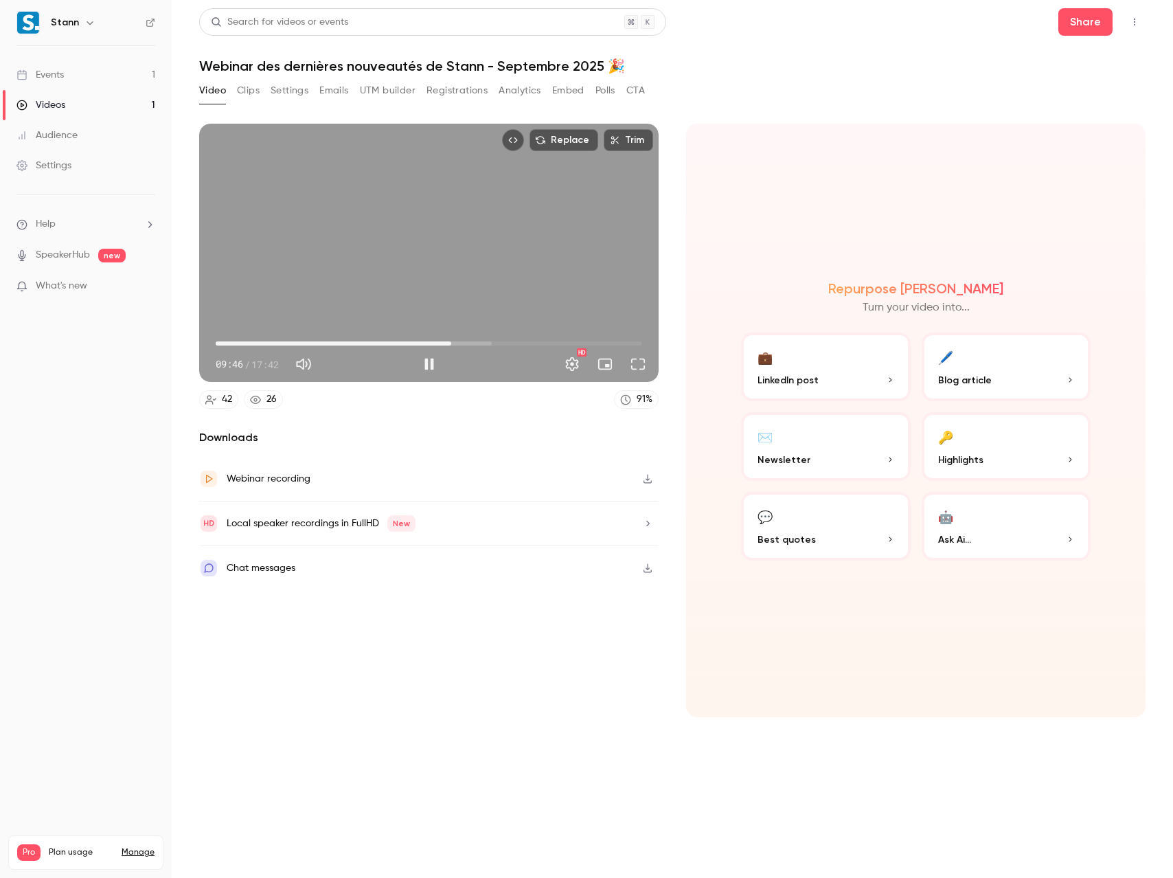
click at [413, 254] on div "Replace Trim 09:46 09:46 / 17:42 HD" at bounding box center [428, 253] width 459 height 258
click at [429, 363] on button "Play" at bounding box center [428, 363] width 27 height 27
click at [431, 255] on div "Replace Trim 09:50 09:50 / 17:42 HD" at bounding box center [428, 253] width 459 height 258
click at [428, 362] on button "Play" at bounding box center [428, 363] width 27 height 27
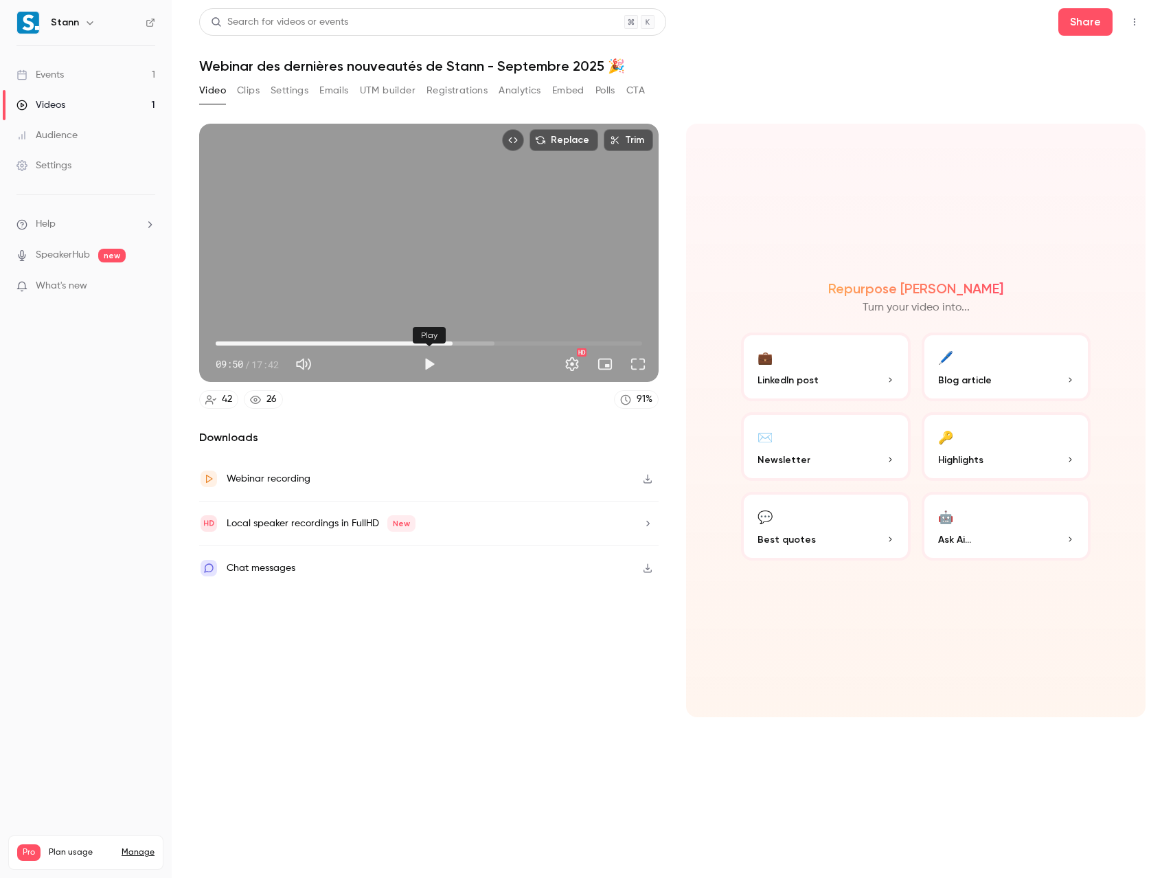
click at [428, 362] on button "Play" at bounding box center [428, 363] width 27 height 27
click at [440, 260] on div "Replace Trim 09:55 09:55 / 17:42 HD" at bounding box center [428, 253] width 459 height 258
click at [430, 365] on button "Play" at bounding box center [428, 363] width 27 height 27
click at [431, 269] on div "Replace Trim 10:12 10:12 / 17:42 HD" at bounding box center [428, 253] width 459 height 258
click at [426, 363] on button "Play" at bounding box center [428, 363] width 27 height 27
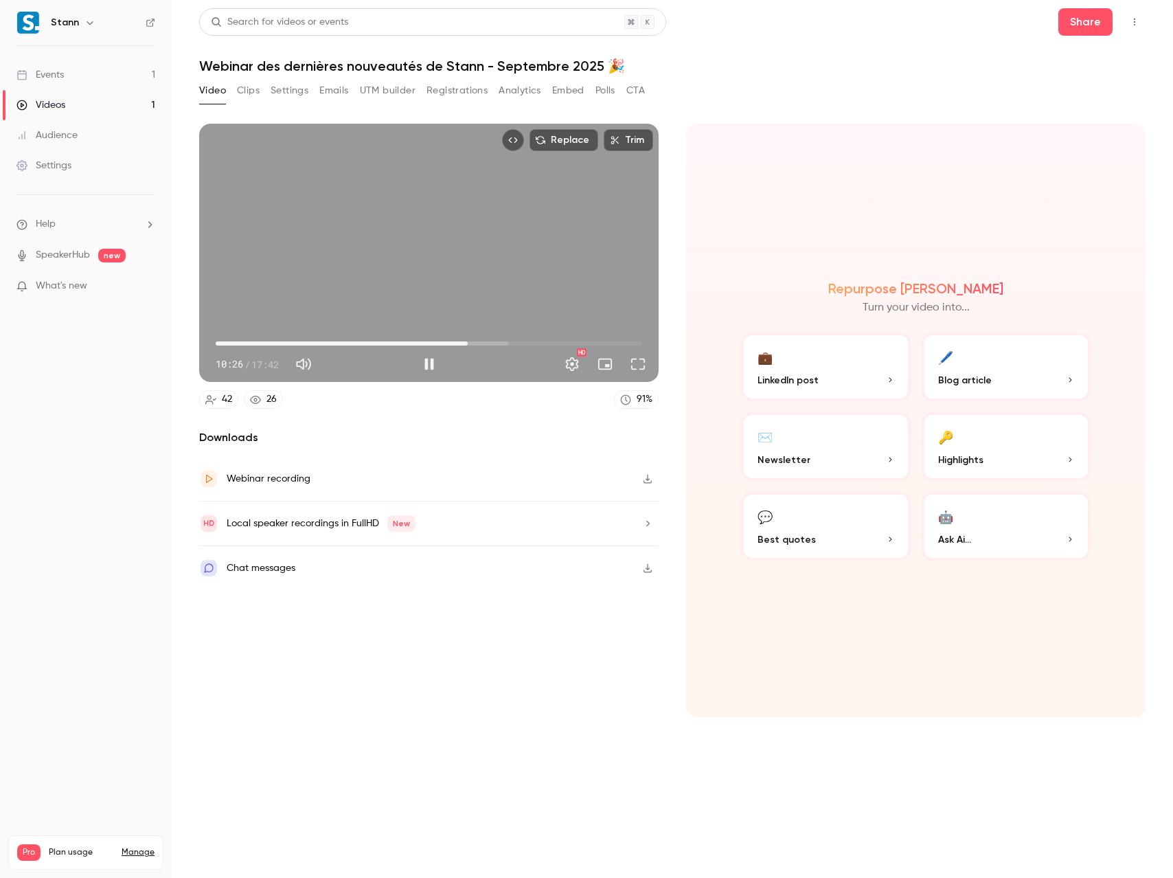
click at [549, 267] on div "Replace Trim 10:26 10:26 / 17:42 HD" at bounding box center [428, 253] width 459 height 258
click at [428, 364] on button "Play" at bounding box center [428, 363] width 27 height 27
click at [468, 345] on span "10:32" at bounding box center [470, 343] width 4 height 4
click at [408, 255] on div "Replace Trim 10:27 10:27 / 17:42 HD" at bounding box center [428, 253] width 459 height 258
click at [427, 364] on button "Play" at bounding box center [428, 363] width 27 height 27
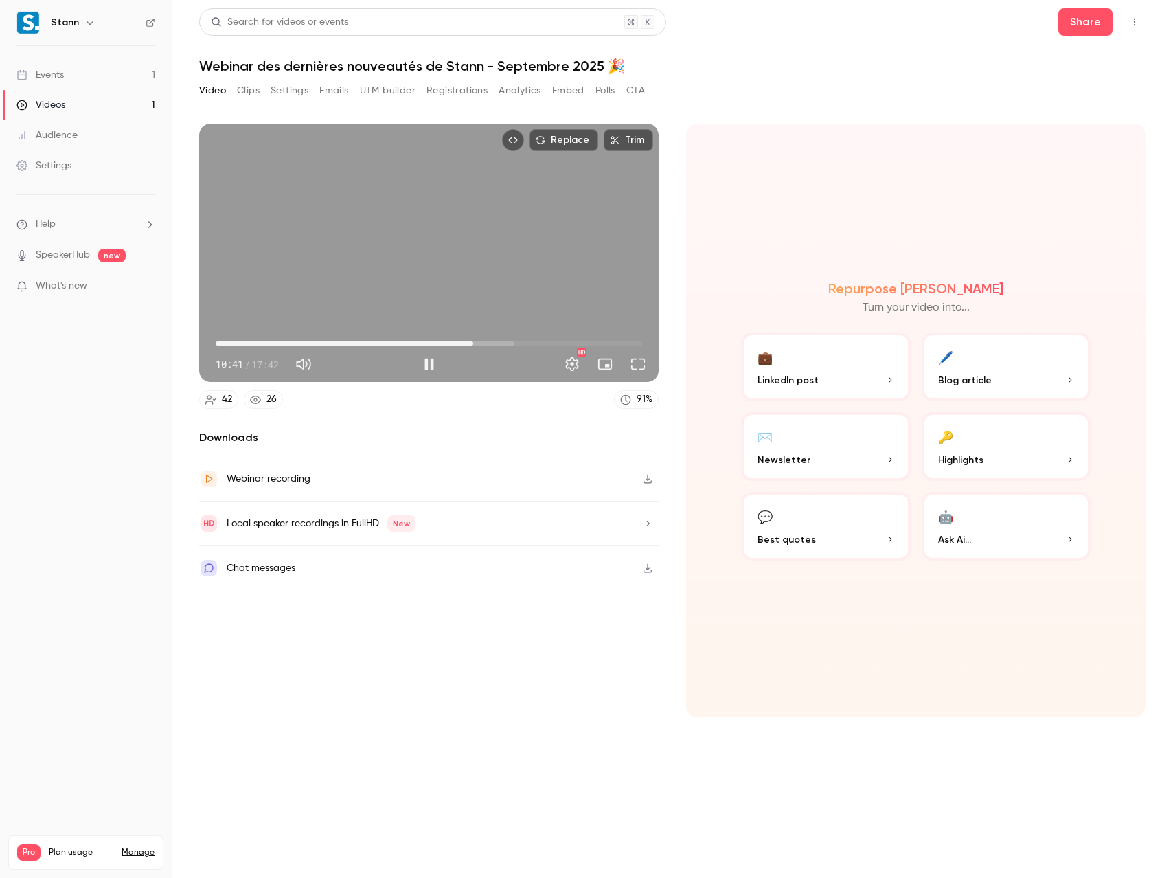
click at [478, 271] on div "Replace Trim 10:41 10:41 / 17:42 HD" at bounding box center [428, 253] width 459 height 258
click at [426, 361] on button "Play" at bounding box center [428, 363] width 27 height 27
click at [471, 343] on span "10:42" at bounding box center [473, 343] width 4 height 4
click at [470, 313] on div "Replace Trim 10:36 10:36 / 17:42 HD" at bounding box center [428, 253] width 459 height 258
click at [429, 363] on button "Play" at bounding box center [428, 363] width 27 height 27
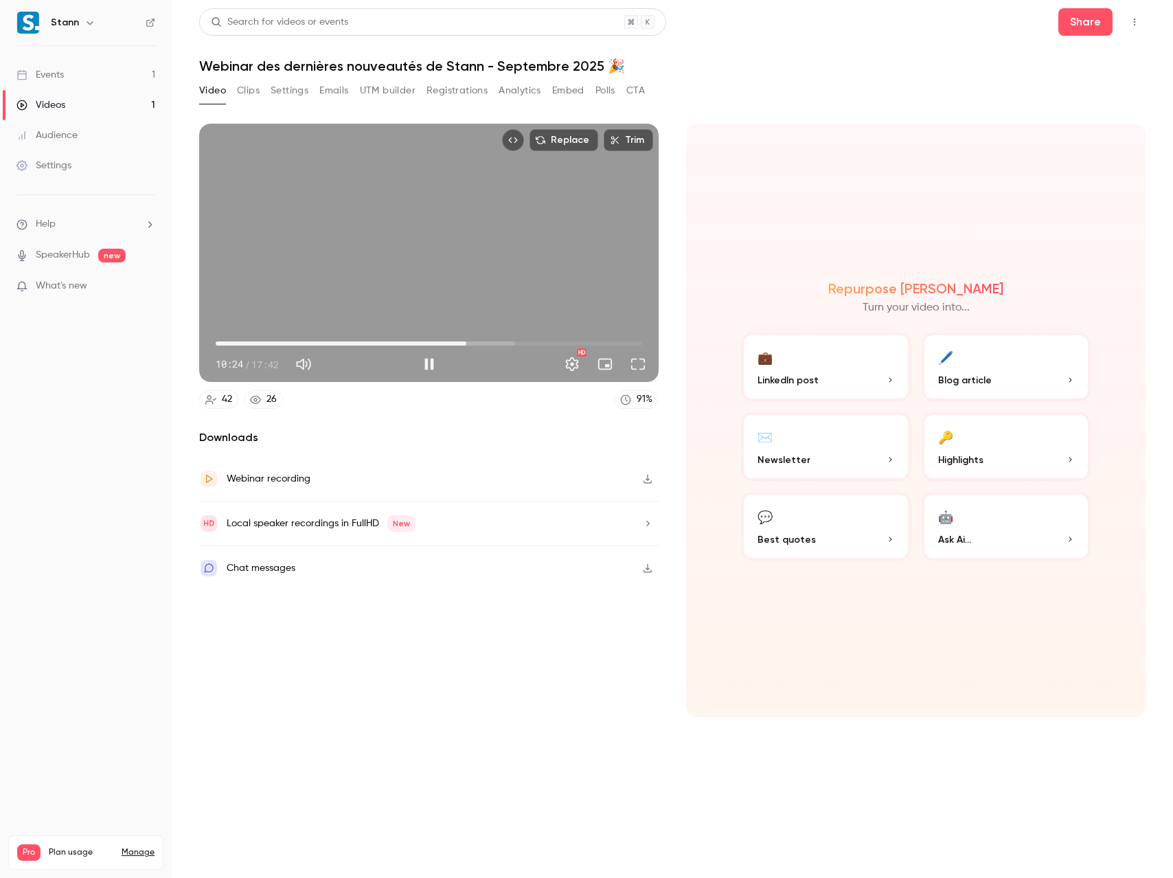
click at [466, 343] on span "10:24" at bounding box center [466, 343] width 4 height 4
click at [445, 284] on div "Replace Trim 10:34 10:34 / 17:42 HD" at bounding box center [428, 253] width 459 height 258
click at [426, 363] on button "Play" at bounding box center [428, 363] width 27 height 27
click at [431, 275] on div "Replace Trim 10:37 10:37 / 17:42 HD" at bounding box center [428, 253] width 459 height 258
click at [428, 365] on button "Play" at bounding box center [428, 363] width 27 height 27
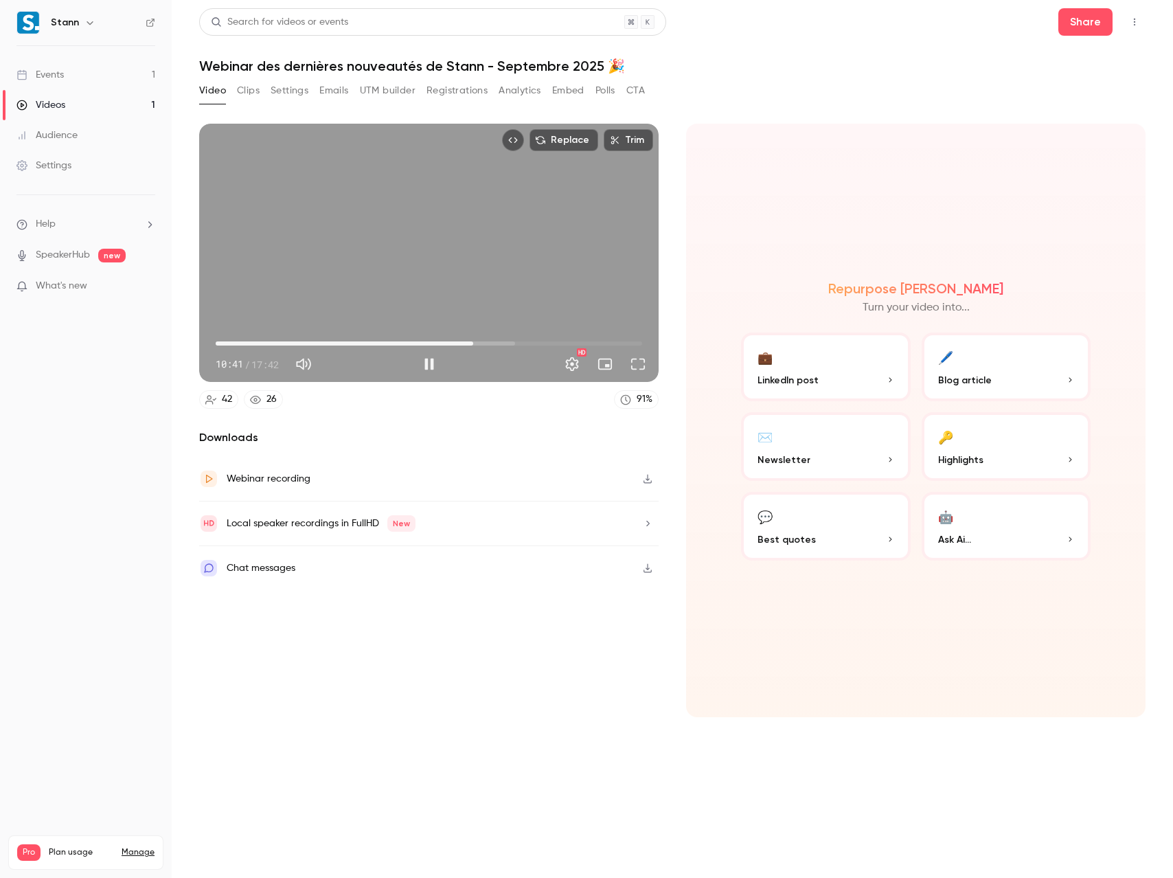
click at [430, 253] on div "Replace Trim 10:41 10:41 / 17:42 HD" at bounding box center [428, 253] width 459 height 258
click at [420, 362] on button "Play" at bounding box center [428, 363] width 27 height 27
click at [419, 283] on div "Replace Trim 10:54 10:54 / 17:42 HD" at bounding box center [428, 253] width 459 height 258
click at [427, 284] on div "Replace Trim 10:54 10:54 / 17:42 HD" at bounding box center [428, 253] width 459 height 258
click at [429, 282] on div "Replace Trim 11:00 11:00 / 17:42 HD" at bounding box center [428, 253] width 459 height 258
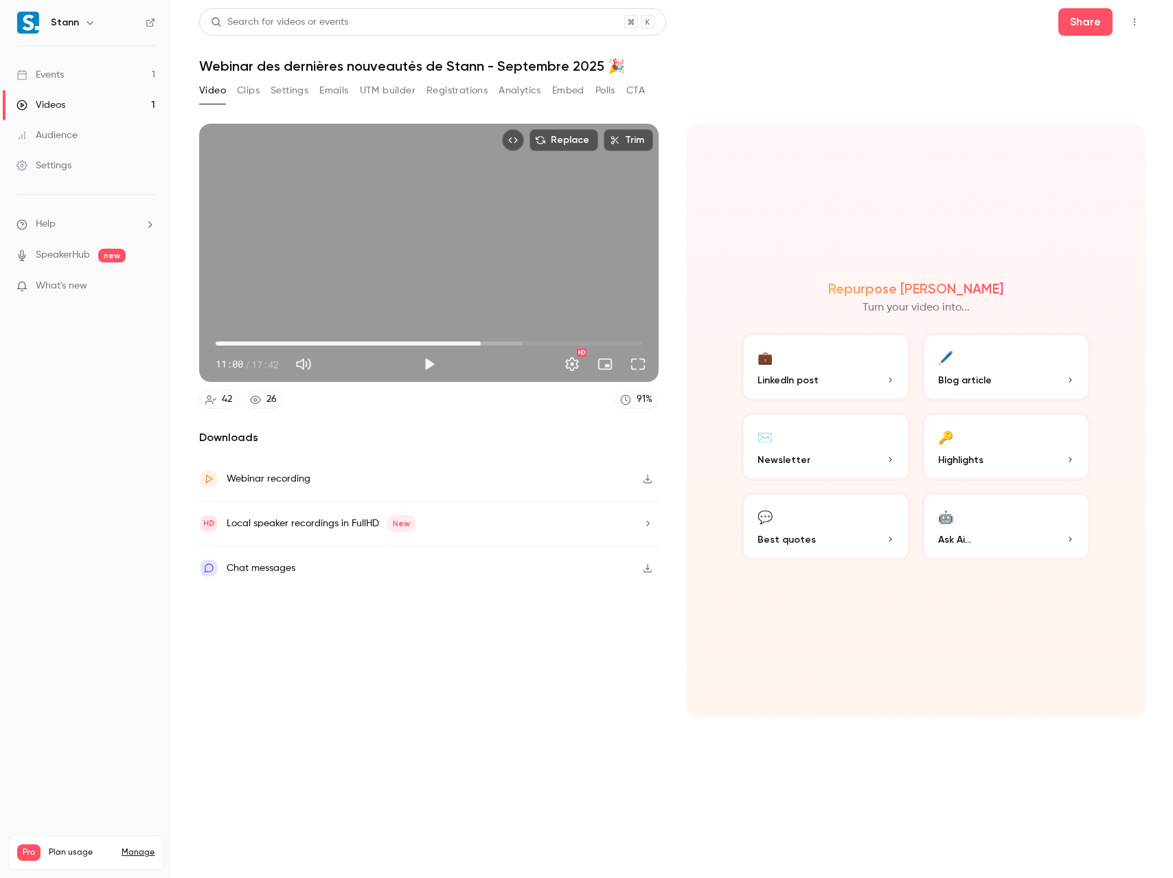
click at [431, 367] on button "Play" at bounding box center [428, 363] width 27 height 27
click at [427, 365] on button "Play" at bounding box center [428, 363] width 27 height 27
click at [453, 275] on div "Replace Trim 11:07 11:07 / 17:42 HD" at bounding box center [428, 253] width 459 height 258
click at [494, 280] on div "Replace Trim 11:08 11:08 / 17:42 HD" at bounding box center [428, 253] width 459 height 258
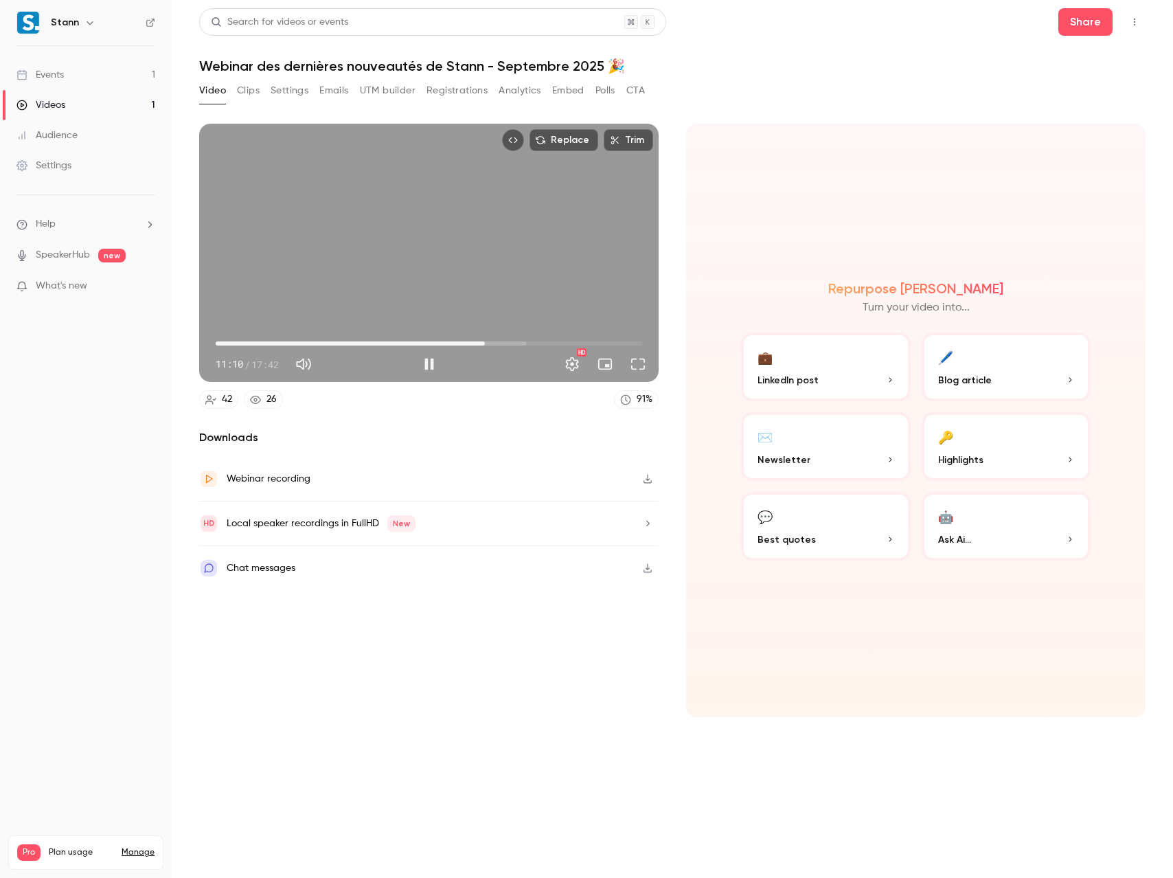
click at [437, 243] on div "Replace Trim 11:10 11:10 / 17:42 HD" at bounding box center [428, 253] width 459 height 258
click at [445, 291] on div "Replace Trim 11:10 11:10 / 17:42 HD" at bounding box center [428, 253] width 459 height 258
click at [390, 265] on div "Replace Trim 11:49 11:49 / 17:42 HD" at bounding box center [428, 253] width 459 height 258
click at [434, 282] on div "Replace Trim 11:49 11:49 / 17:42 HD" at bounding box center [428, 253] width 459 height 258
click at [464, 294] on div "Replace Trim 11:55 11:55 / 17:42 HD" at bounding box center [428, 253] width 459 height 258
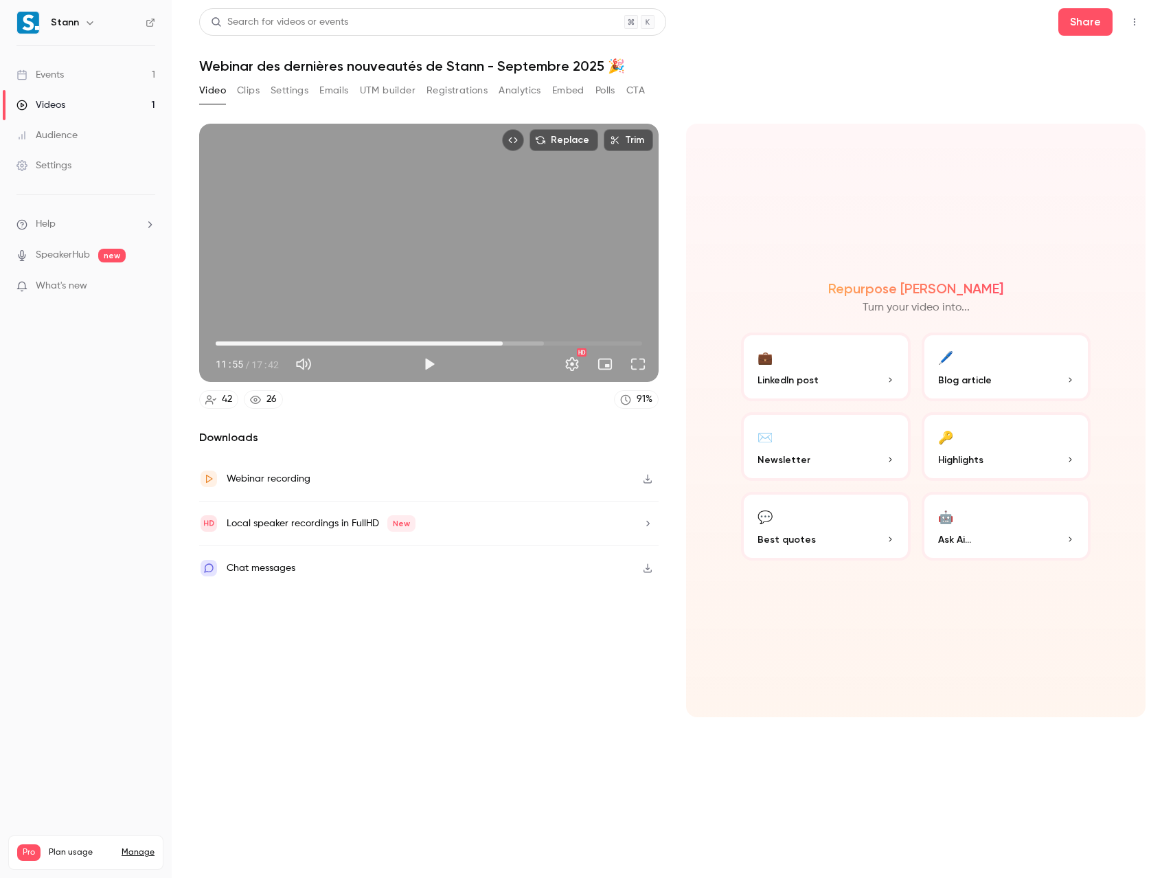
click at [488, 342] on span "11:55" at bounding box center [429, 343] width 426 height 22
click at [478, 261] on div "Replace Trim 11:19 11:19 / 17:42 HD" at bounding box center [428, 253] width 459 height 258
click at [483, 343] on span "11:05" at bounding box center [429, 343] width 426 height 22
click at [413, 235] on div "Replace Trim 11:15 11:15 / 17:42 HD" at bounding box center [428, 253] width 459 height 258
click at [429, 365] on button "Play" at bounding box center [428, 363] width 27 height 27
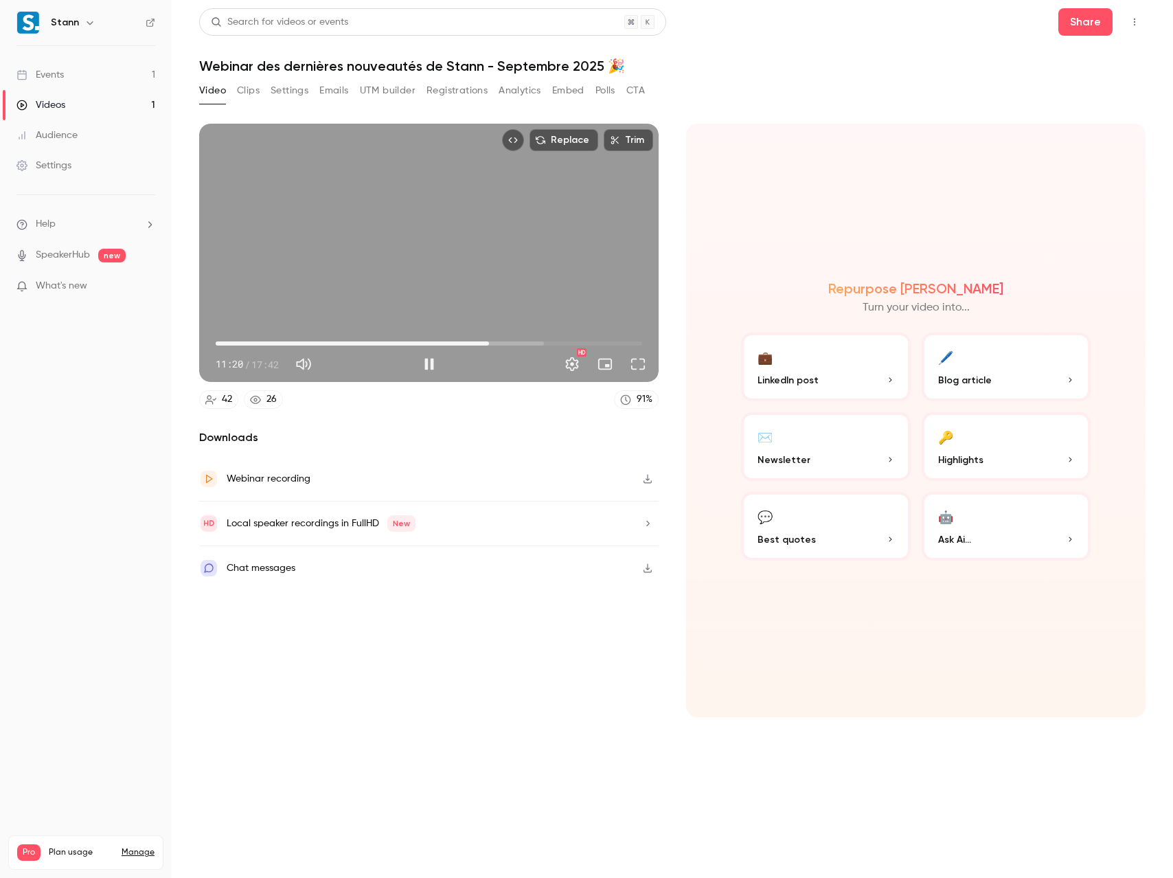
click at [402, 246] on div "Replace Trim 11:20 11:20 / 17:42 HD" at bounding box center [428, 253] width 459 height 258
click at [534, 245] on div "Replace Trim 11:20 11:20 / 17:42 HD" at bounding box center [428, 253] width 459 height 258
click at [489, 344] on span "11:25" at bounding box center [491, 343] width 4 height 4
click at [488, 343] on span "11:19" at bounding box center [429, 343] width 426 height 22
click at [387, 227] on div "Replace Trim 11:31 11:31 / 17:42 HD" at bounding box center [428, 253] width 459 height 258
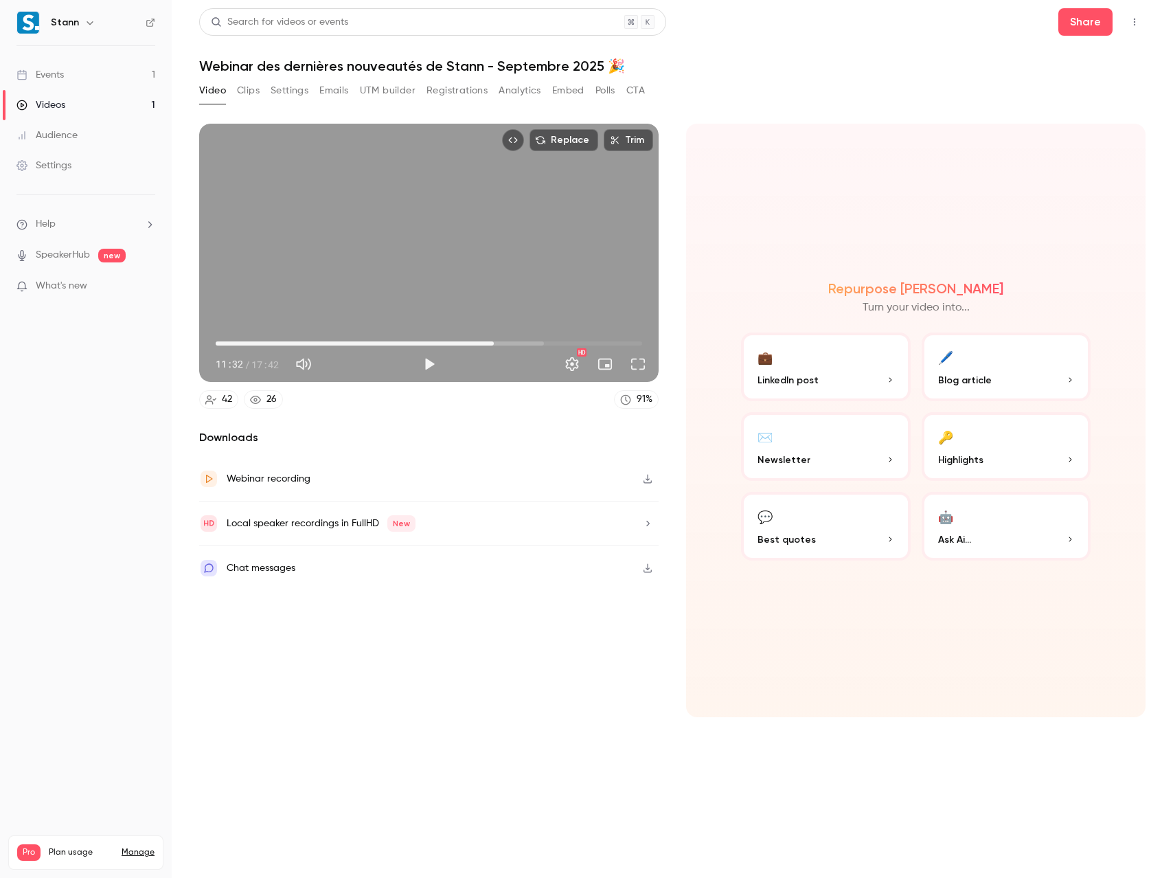
click at [441, 249] on div "Replace Trim 11:32 11:32 / 17:42 HD" at bounding box center [428, 253] width 459 height 258
click at [639, 365] on button "Full screen" at bounding box center [637, 363] width 27 height 27
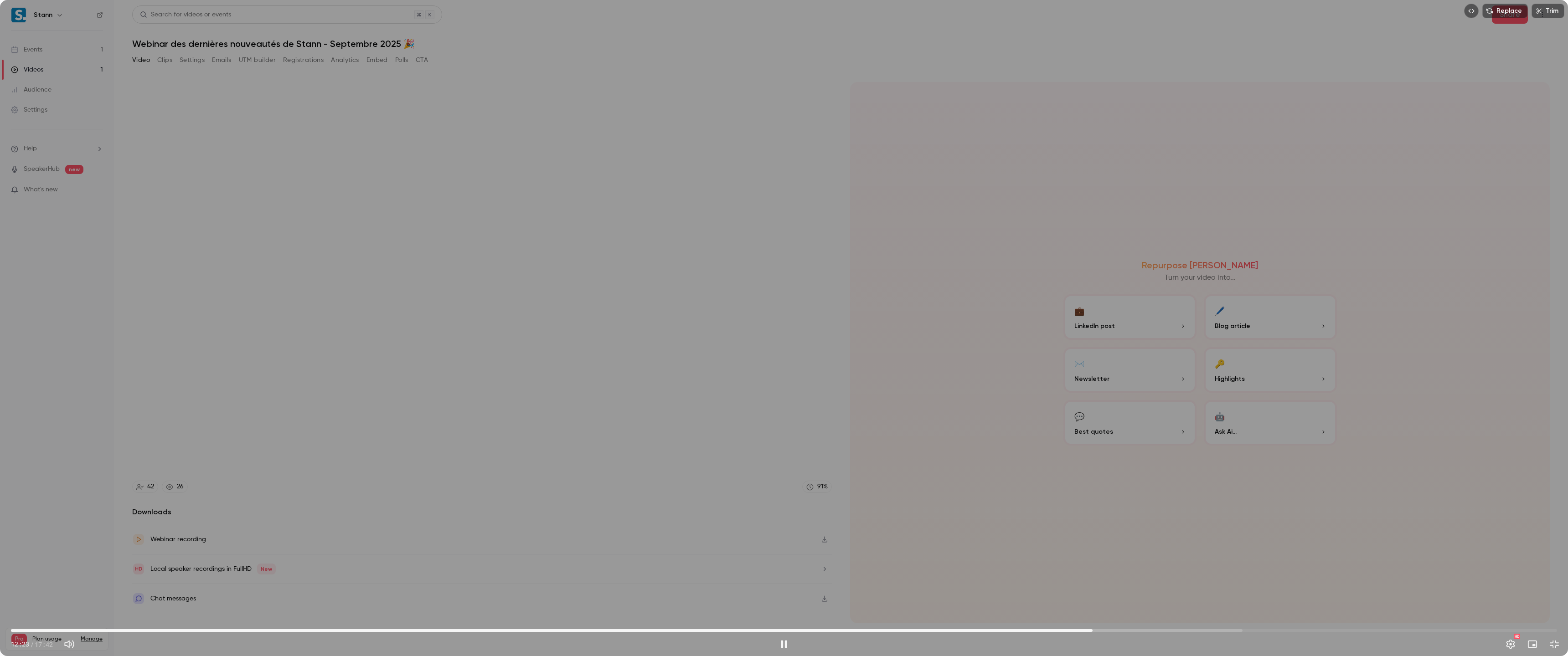
click at [778, 280] on div "Replace Trim 12:23 12:23 / 17:42 HD" at bounding box center [784, 328] width 1568 height 656
click at [778, 582] on span "12:23" at bounding box center [784, 631] width 1546 height 15
click at [778, 582] on span "12:14" at bounding box center [784, 631] width 1546 height 15
click at [778, 360] on div "Replace Trim 11:57 11:57 / 17:42 HD" at bounding box center [784, 328] width 1568 height 656
click at [778, 346] on div "Replace Trim 11:58 11:58 / 17:42 HD" at bounding box center [784, 328] width 1568 height 656
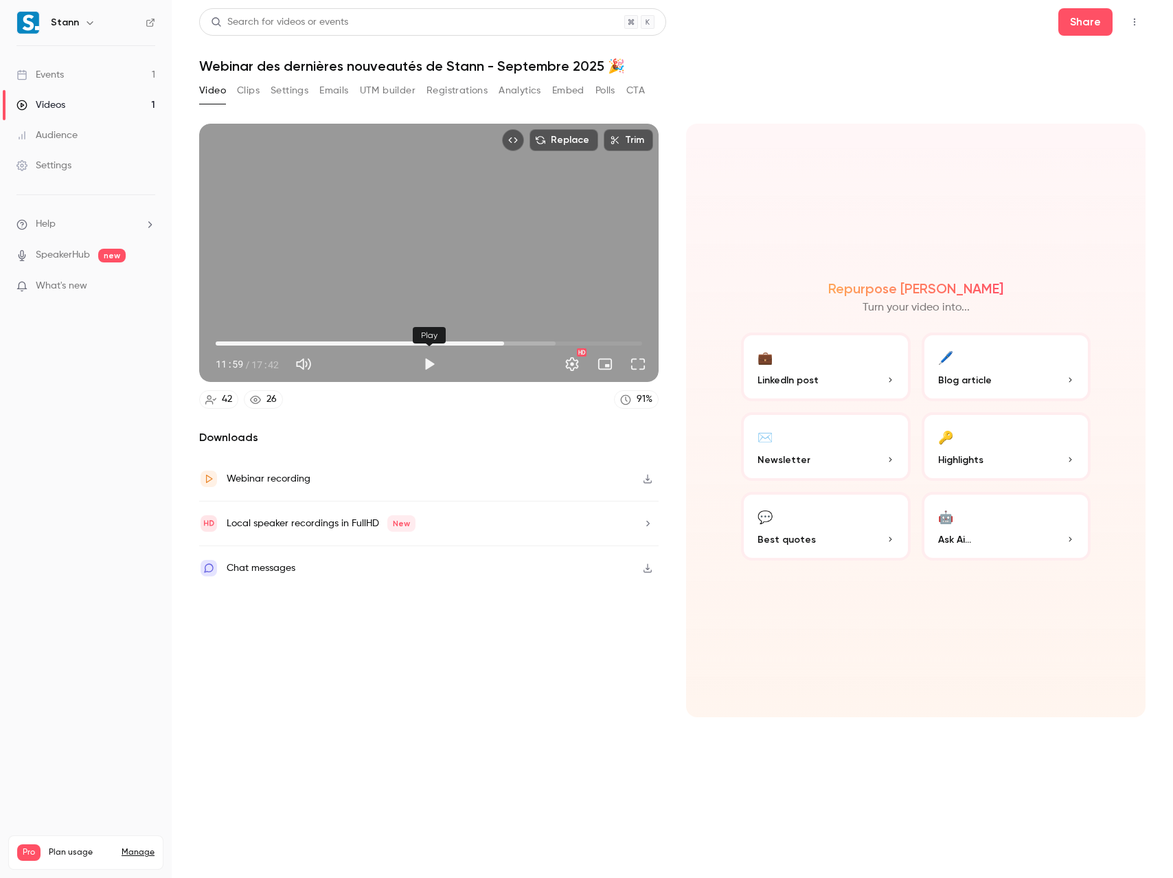
click at [429, 367] on button "Play" at bounding box center [428, 363] width 27 height 27
click at [498, 343] on span "12:02" at bounding box center [429, 343] width 426 height 22
click at [486, 343] on span "11:44" at bounding box center [429, 343] width 426 height 22
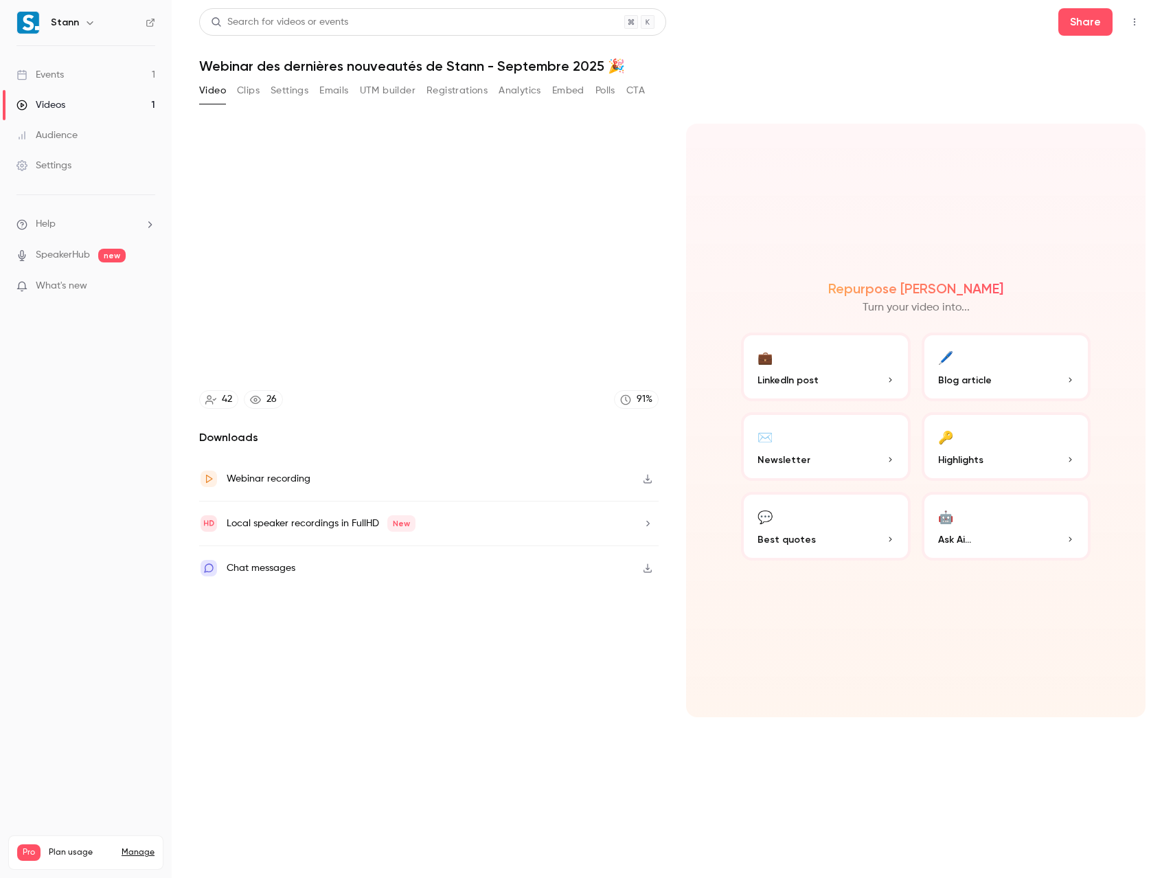
click at [426, 254] on video at bounding box center [428, 253] width 459 height 258
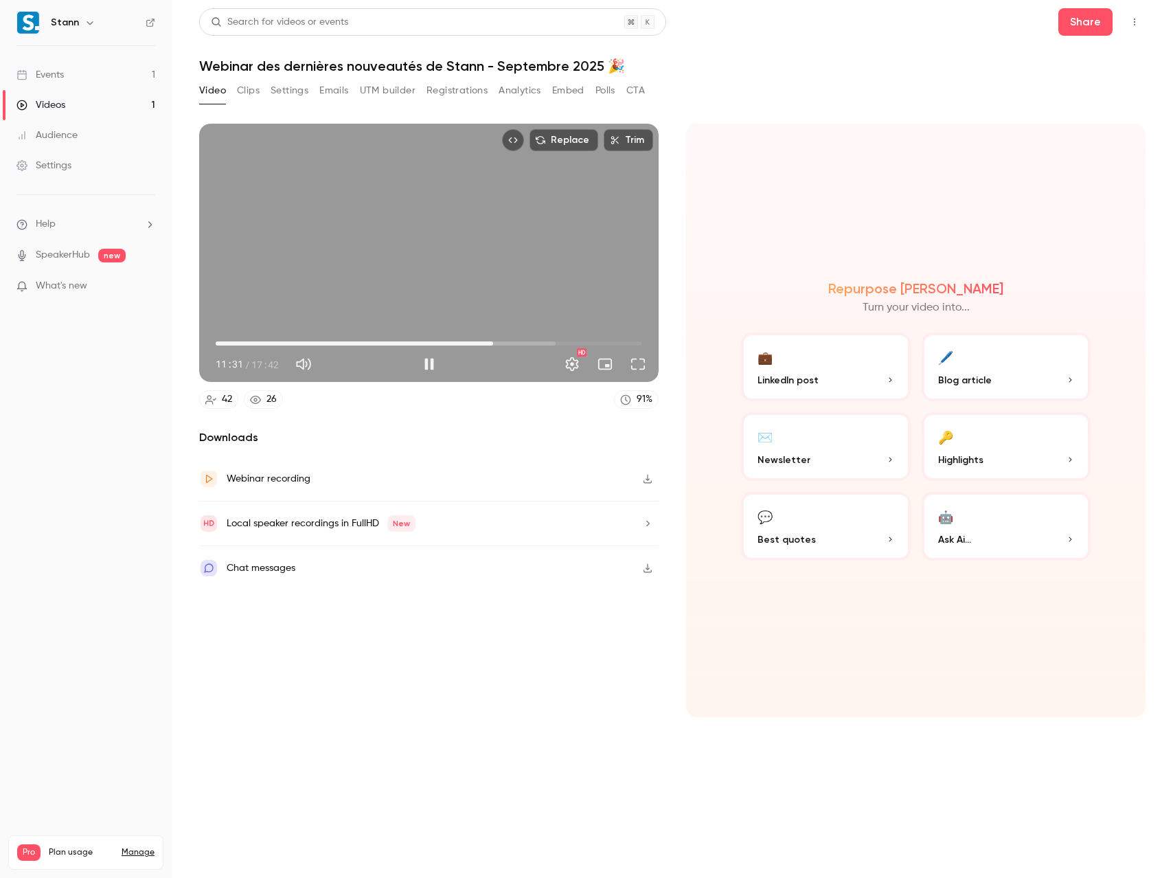
type input "*****"
click at [413, 264] on div "Replace Trim 11:31 11:31 / 17:42 HD" at bounding box center [428, 253] width 459 height 258
